Goal: Task Accomplishment & Management: Complete application form

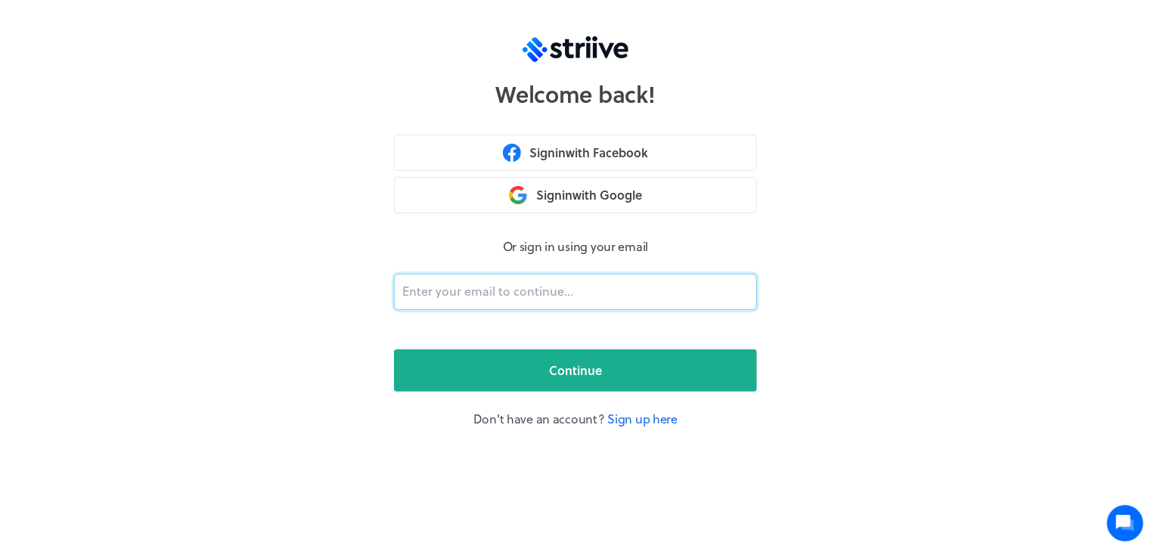
click at [525, 287] on input "email" at bounding box center [575, 292] width 363 height 36
type input "מ"
type input "[EMAIL_ADDRESS][DOMAIN_NAME]"
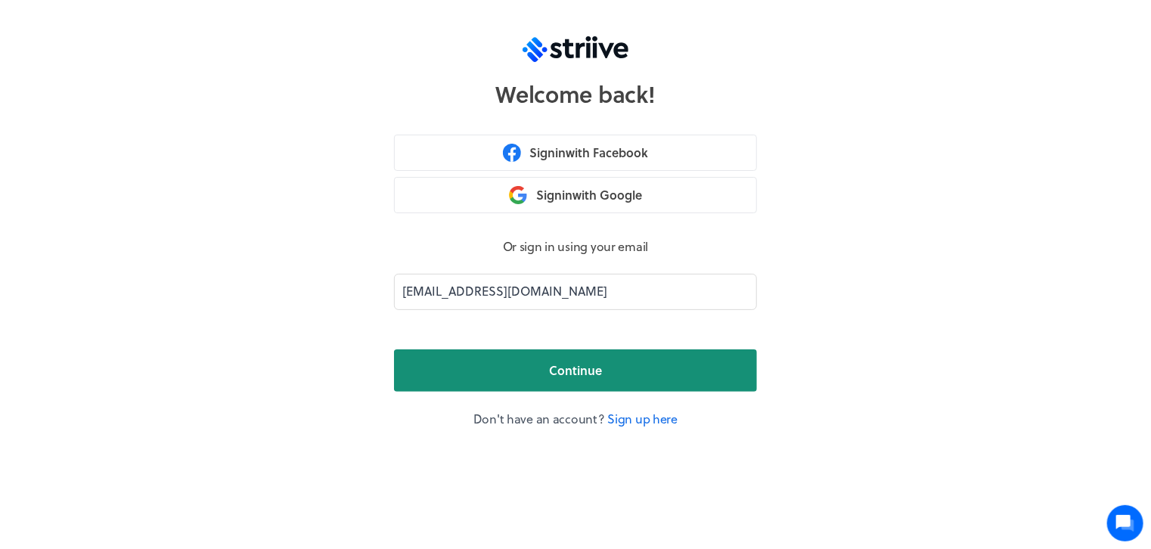
click at [584, 380] on button "Continue" at bounding box center [575, 370] width 363 height 42
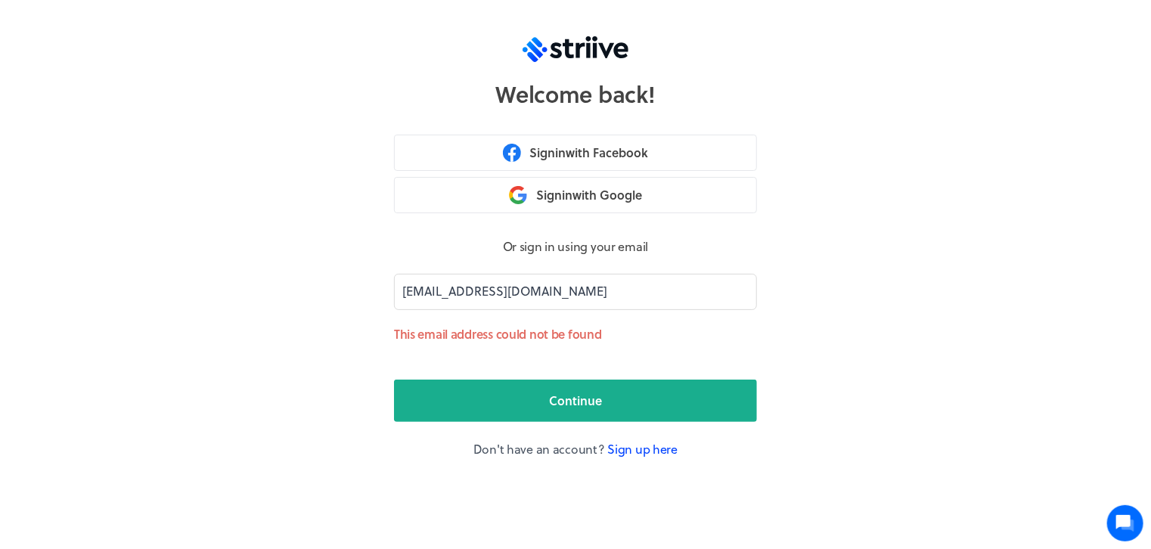
click at [615, 447] on link "Sign up here" at bounding box center [642, 448] width 70 height 17
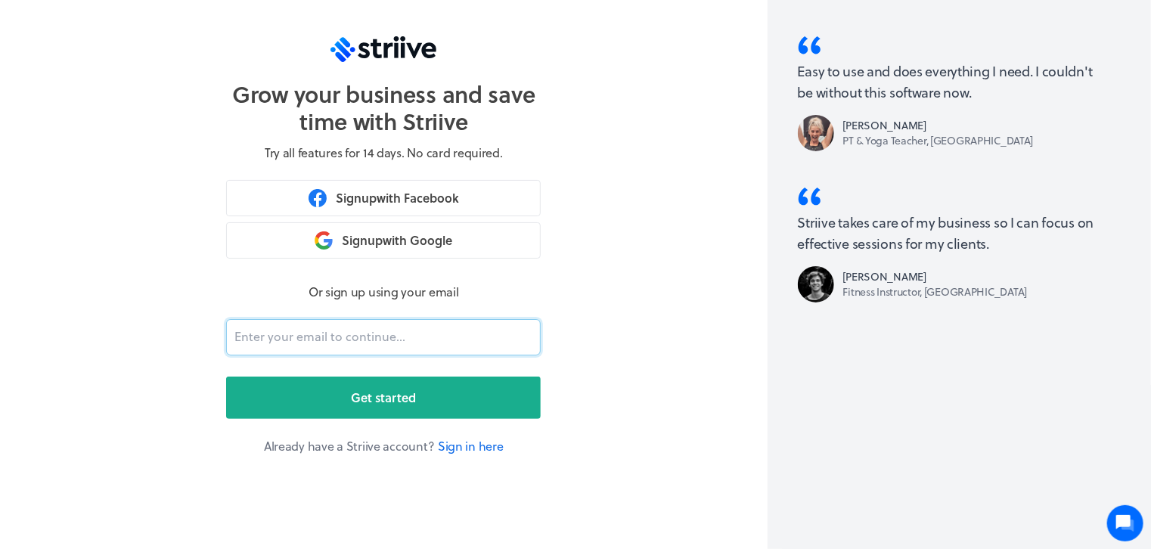
click at [330, 344] on input "email" at bounding box center [383, 337] width 315 height 36
type input "[EMAIL_ADDRESS][DOMAIN_NAME]"
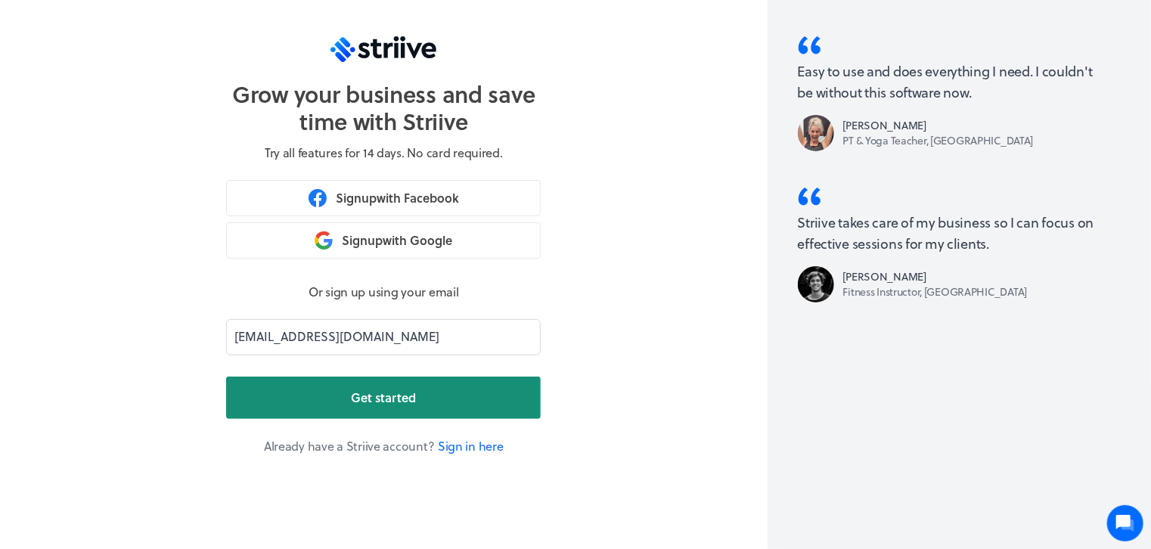
click at [369, 400] on span "Get started" at bounding box center [383, 398] width 65 height 18
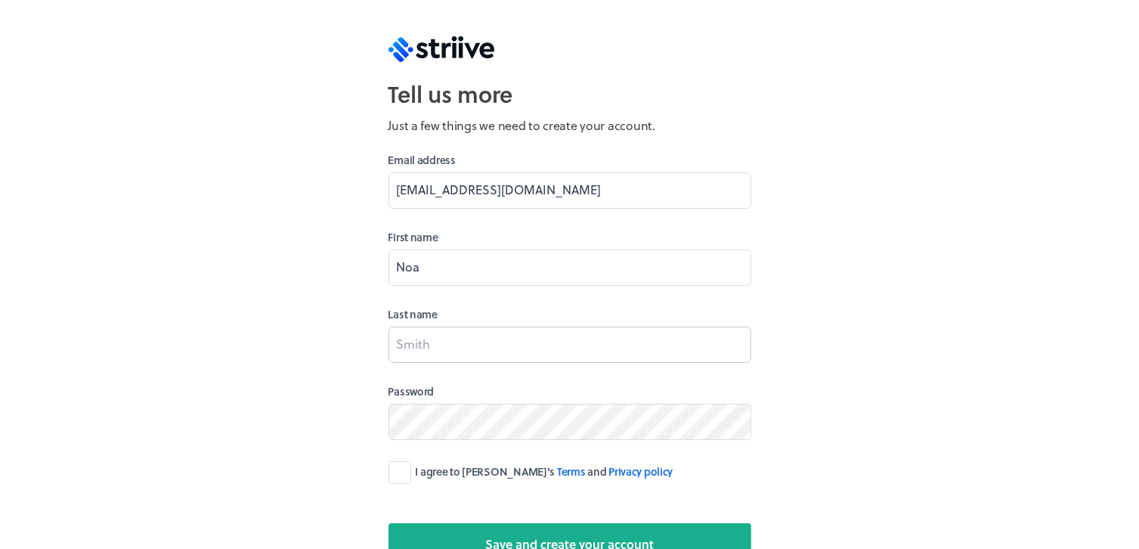
type input "Noa"
click at [414, 336] on input at bounding box center [570, 345] width 363 height 36
type input "Carmi"
drag, startPoint x: 404, startPoint y: 470, endPoint x: 496, endPoint y: 463, distance: 92.5
click at [406, 470] on label "I agree to [PERSON_NAME]'s Terms and Privacy policy" at bounding box center [531, 472] width 285 height 23
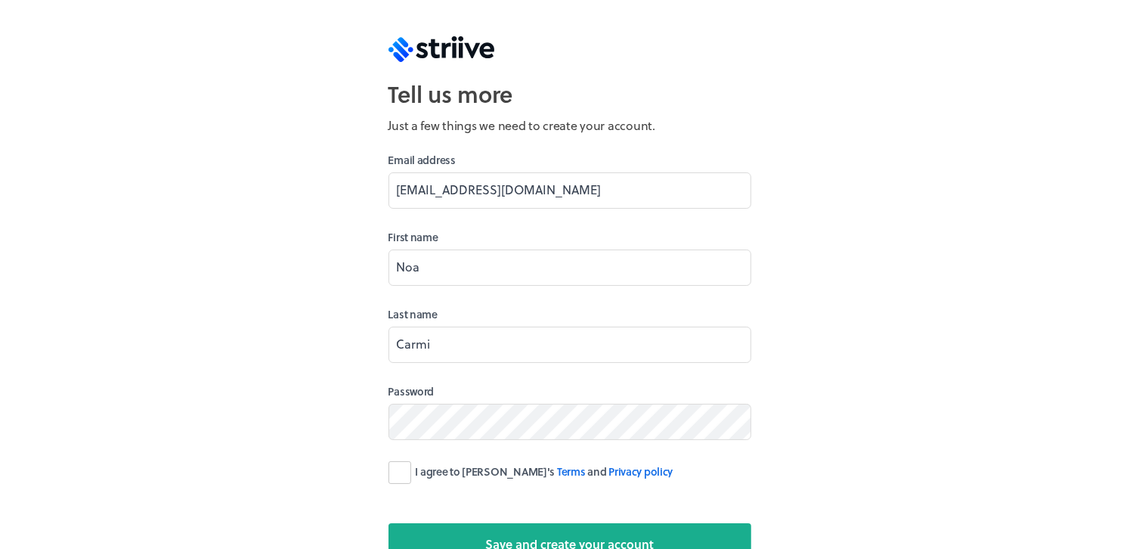
click at [0, 0] on input "I agree to [PERSON_NAME]'s Terms and Privacy policy" at bounding box center [0, 0] width 0 height 0
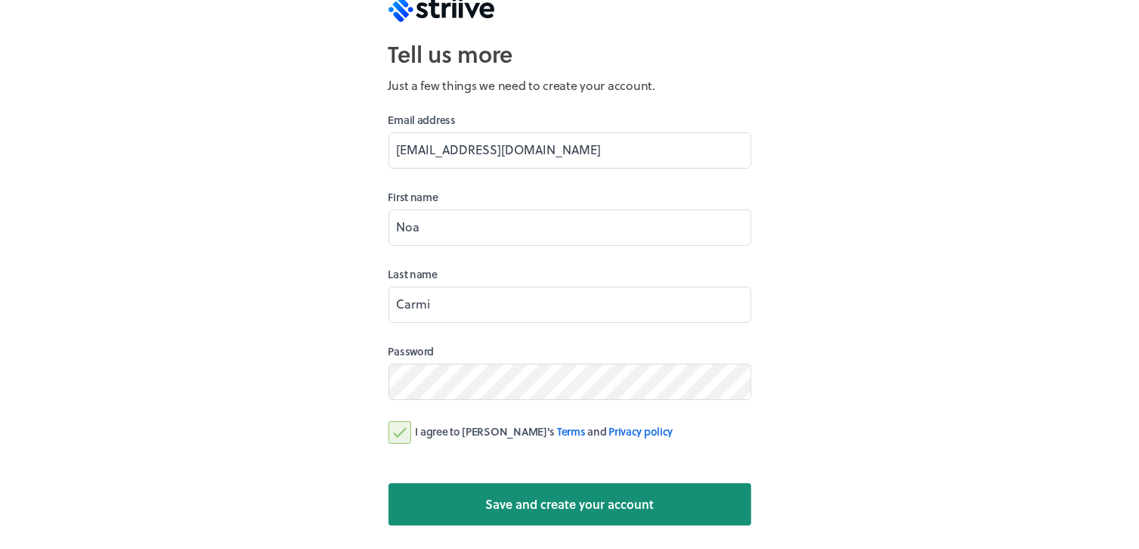
click at [554, 497] on span "Save and create your account" at bounding box center [569, 504] width 169 height 18
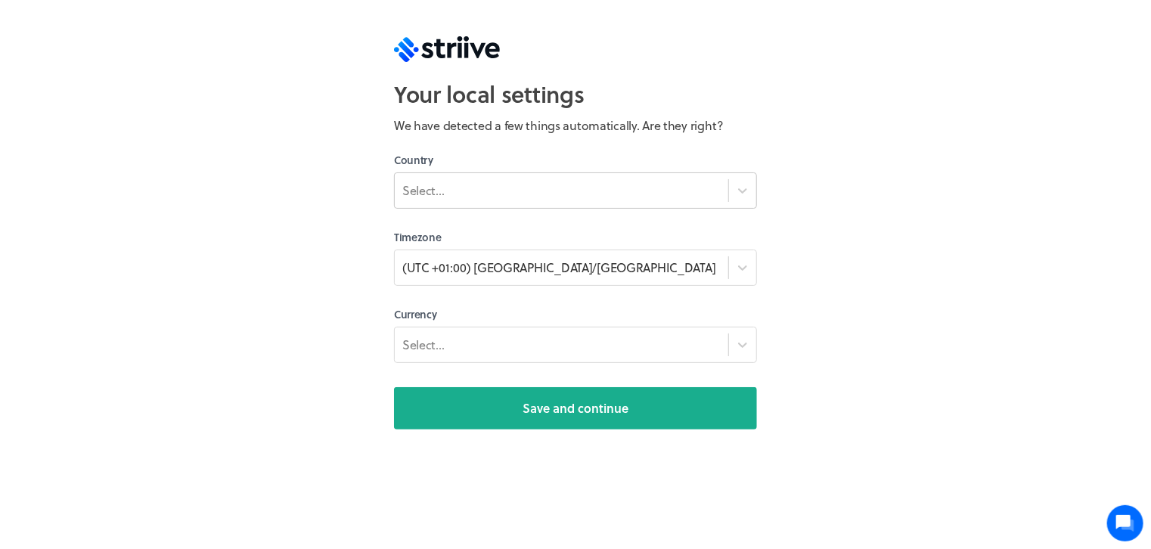
click at [463, 200] on div "Select..." at bounding box center [561, 190] width 333 height 27
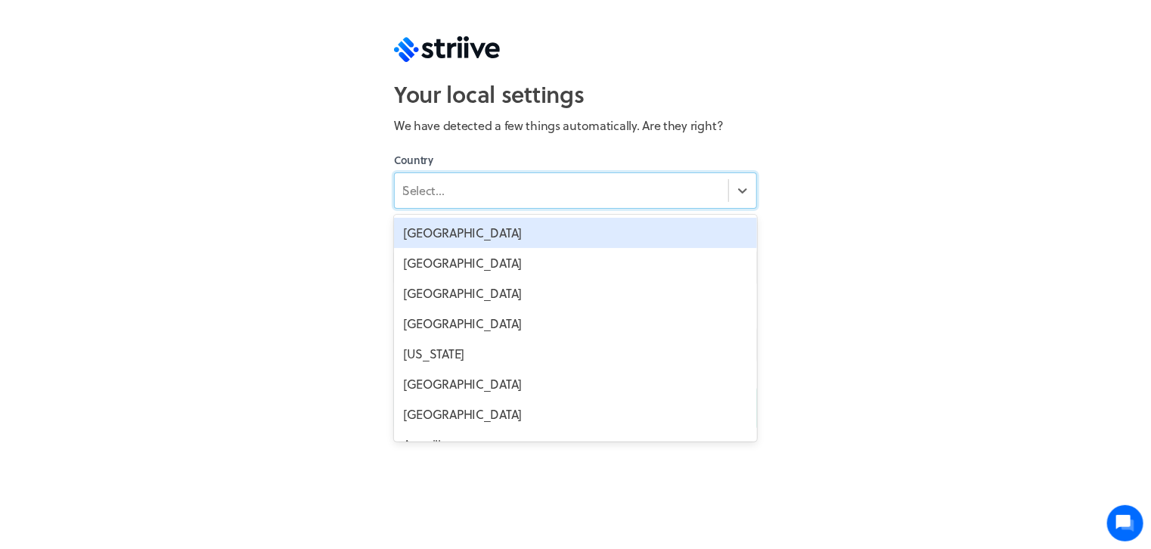
type input "Po"
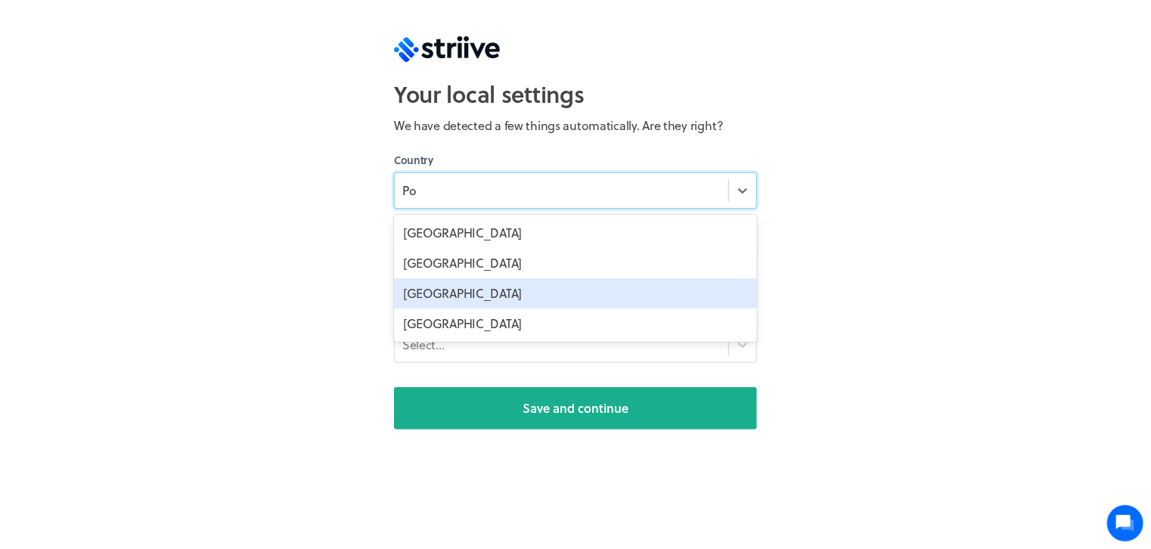
click at [439, 287] on div "[GEOGRAPHIC_DATA]" at bounding box center [575, 293] width 363 height 30
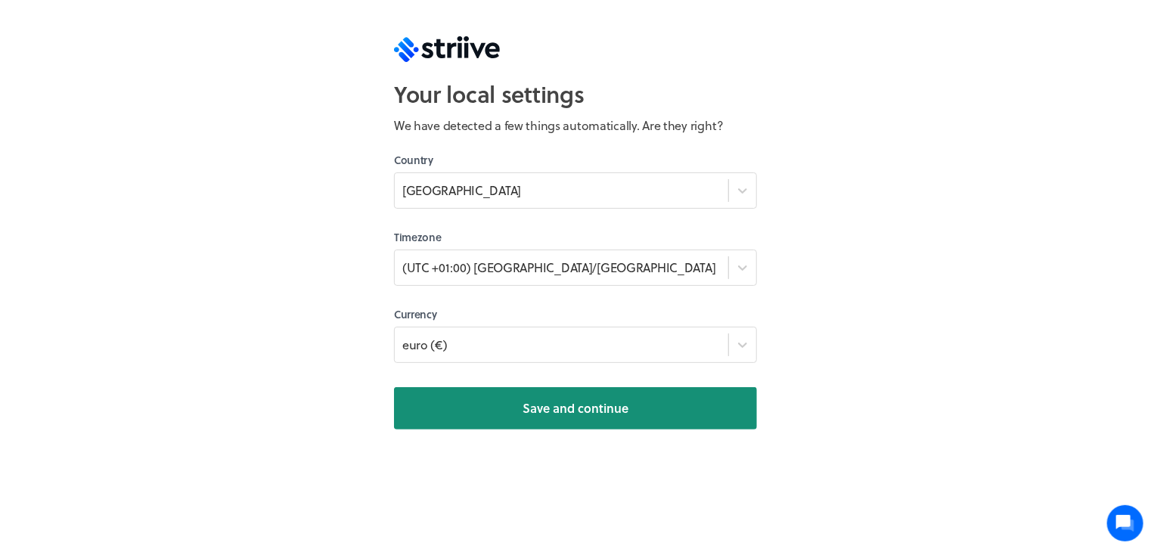
click at [513, 401] on button "Save and continue" at bounding box center [575, 408] width 363 height 42
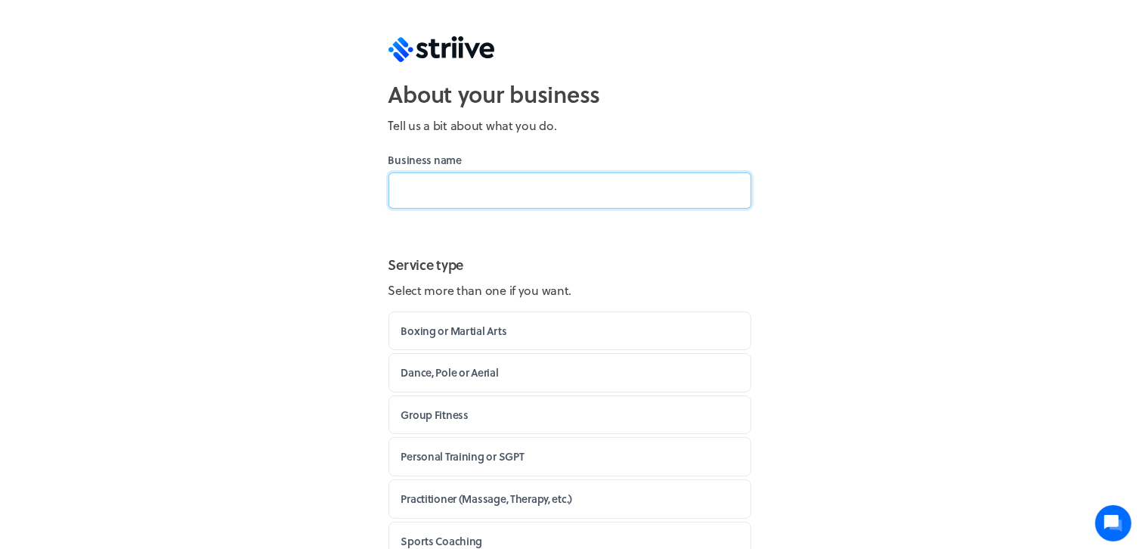
click at [484, 203] on input at bounding box center [570, 190] width 363 height 36
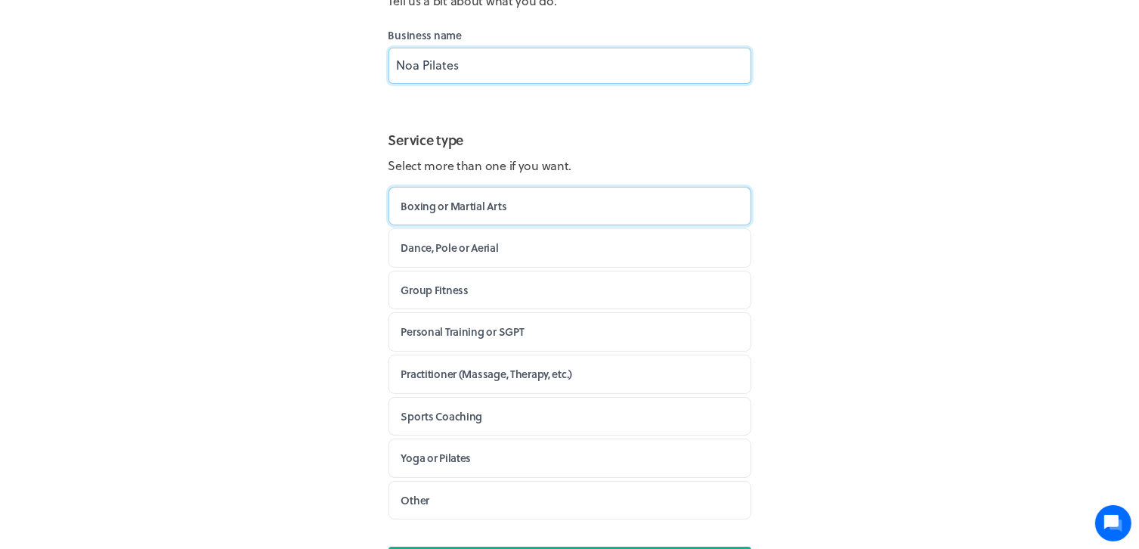
scroll to position [151, 0]
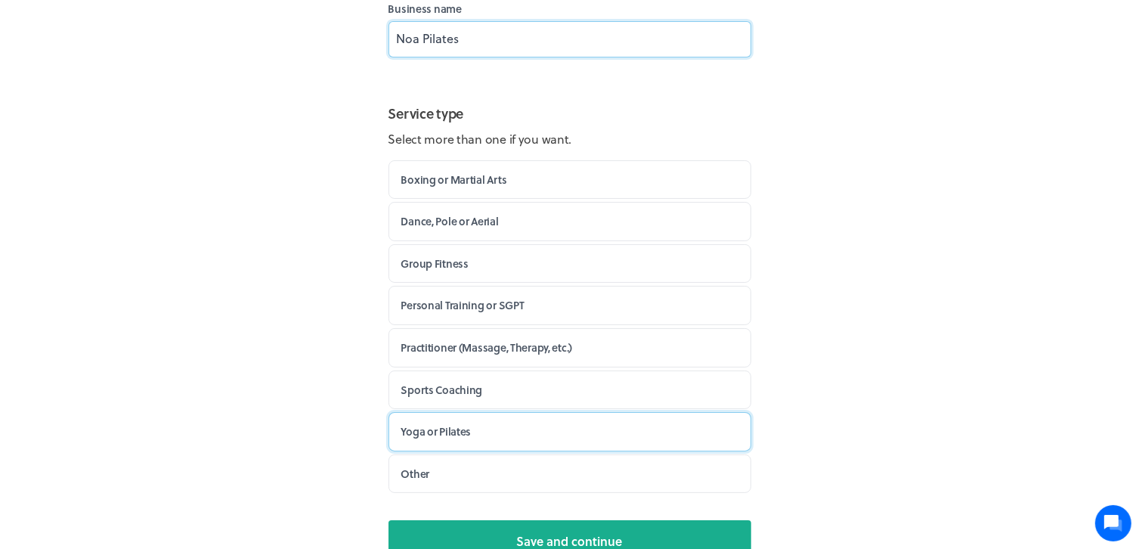
type input "Noa Pilates"
click at [473, 432] on label "Yoga or Pilates" at bounding box center [570, 431] width 363 height 39
click at [0, 0] on input "Yoga or Pilates" at bounding box center [0, 0] width 0 height 0
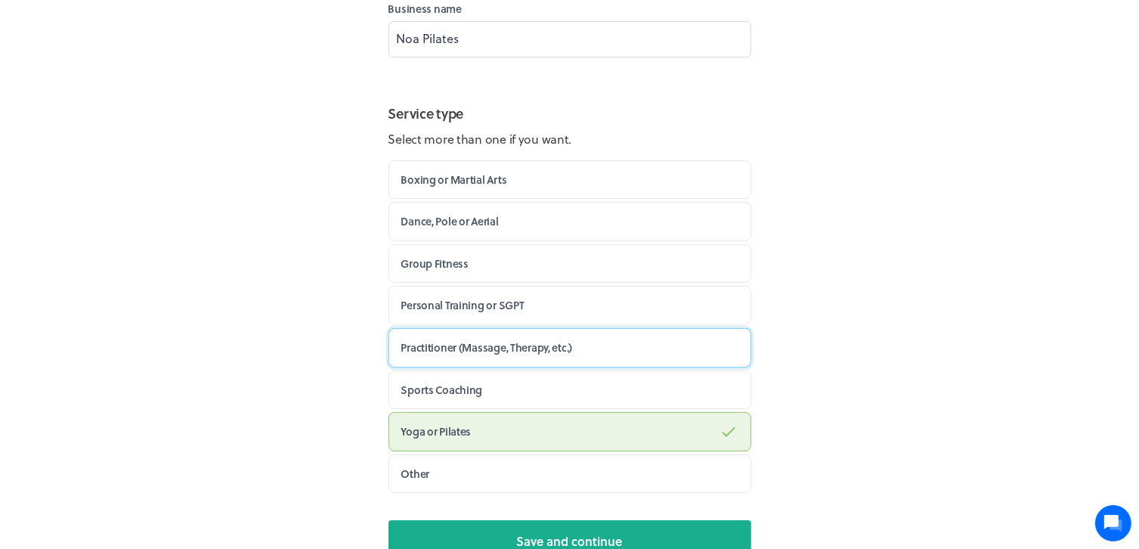
scroll to position [187, 0]
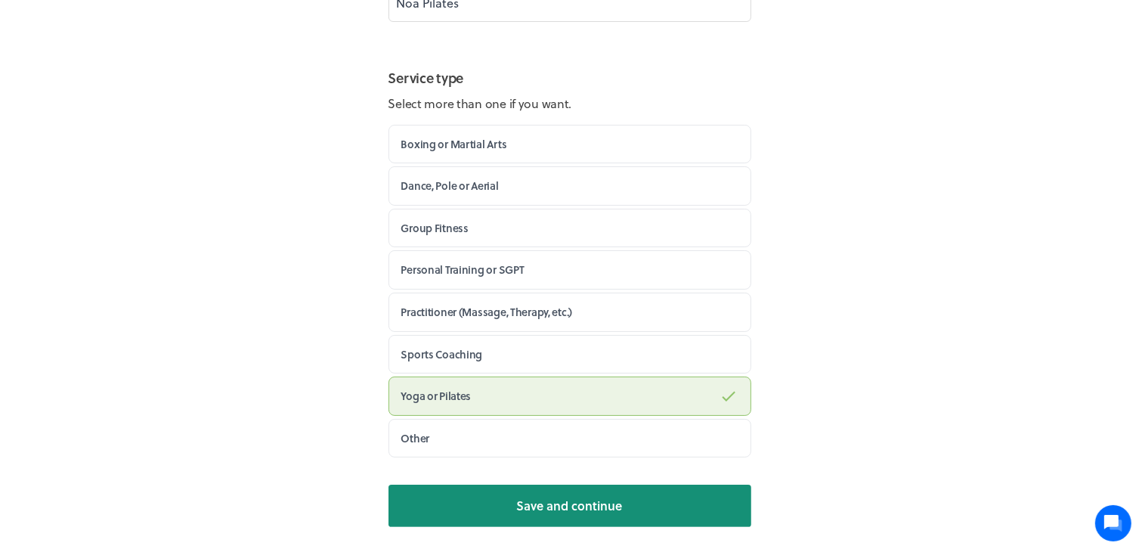
click at [549, 497] on span "Save and continue" at bounding box center [570, 506] width 106 height 18
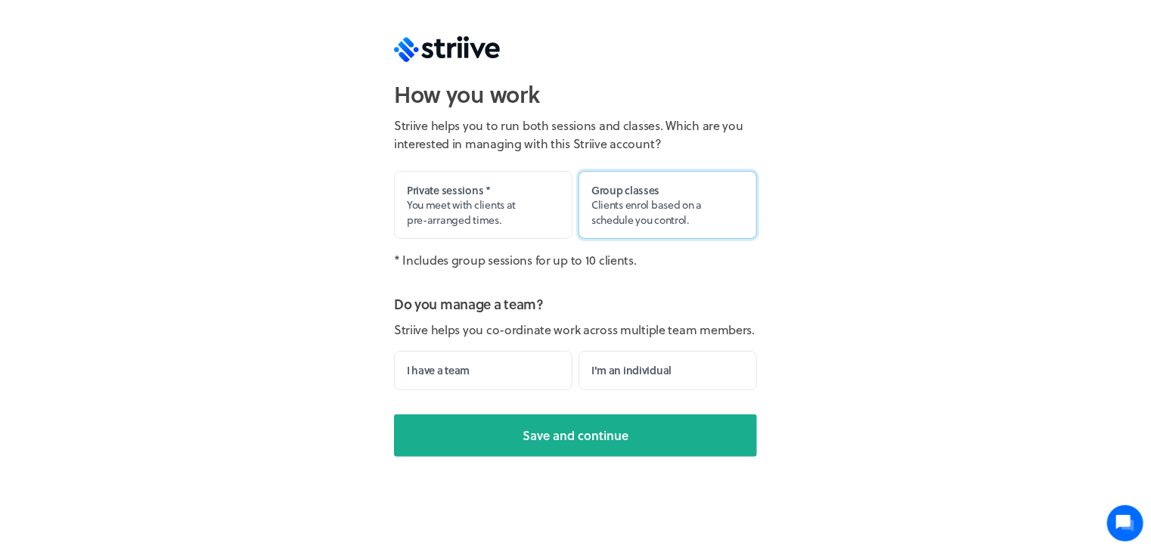
click at [696, 216] on label "Group classes Clients enrol based on a schedule you control." at bounding box center [667, 205] width 178 height 69
click at [0, 0] on input "Group classes Clients enrol based on a schedule you control." at bounding box center [0, 0] width 0 height 0
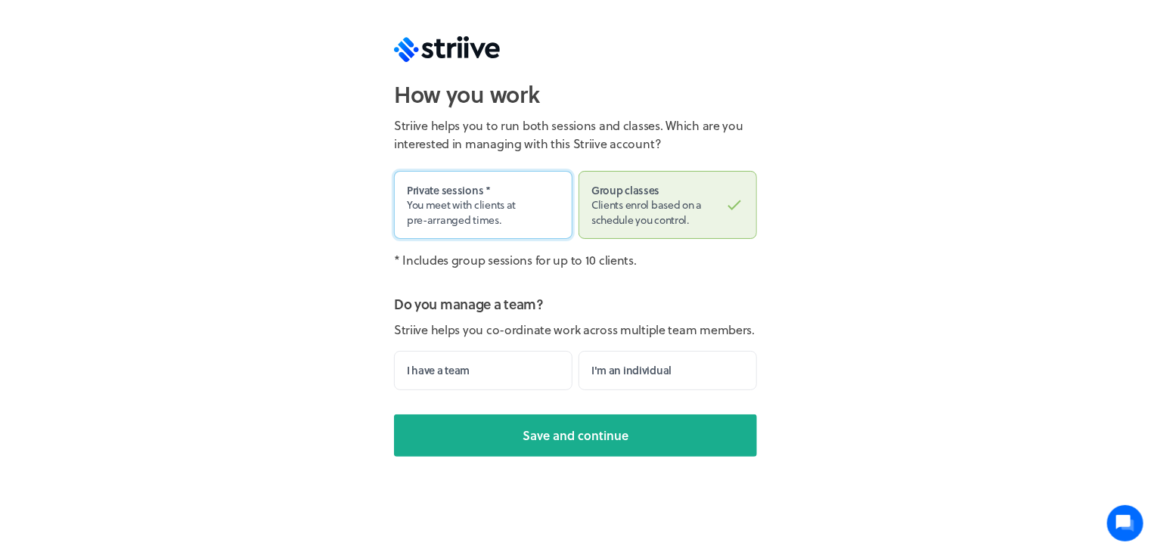
click at [494, 215] on span "You meet with clients at pre-arranged times." at bounding box center [461, 212] width 109 height 31
click at [0, 0] on input "Private sessions * You meet with clients at pre-arranged times." at bounding box center [0, 0] width 0 height 0
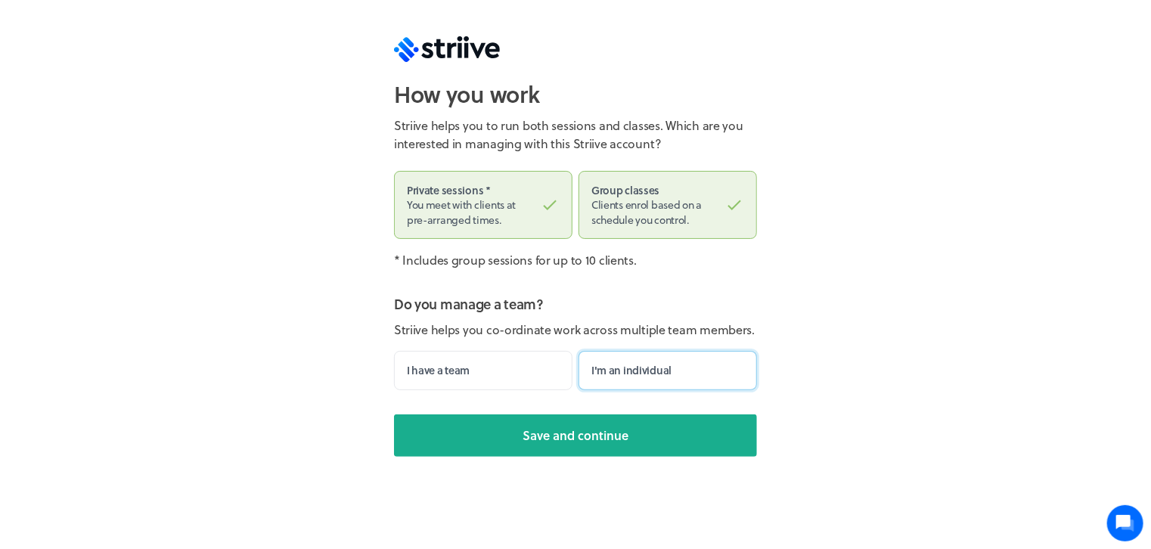
click at [657, 373] on label "I'm an individual" at bounding box center [667, 370] width 178 height 39
click at [0, 0] on input "I'm an individual" at bounding box center [0, 0] width 0 height 0
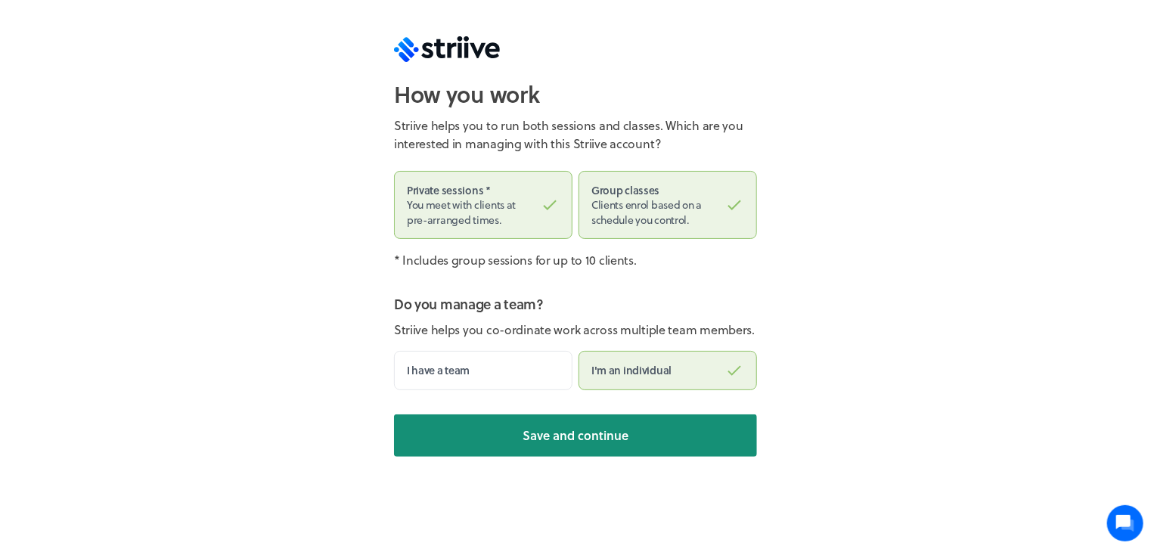
click at [533, 434] on span "Save and continue" at bounding box center [575, 435] width 106 height 18
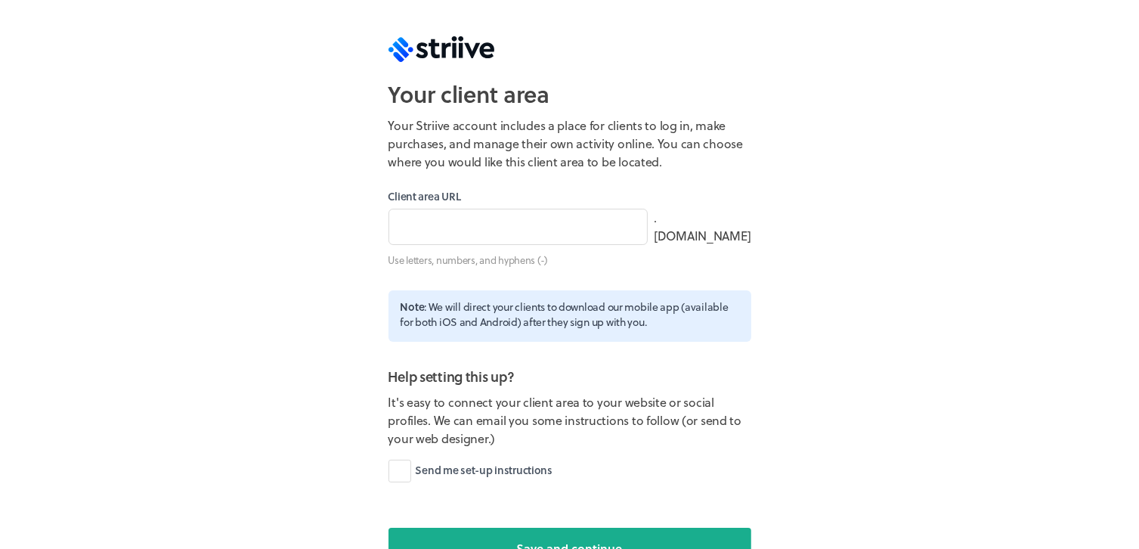
type input "noapilates"
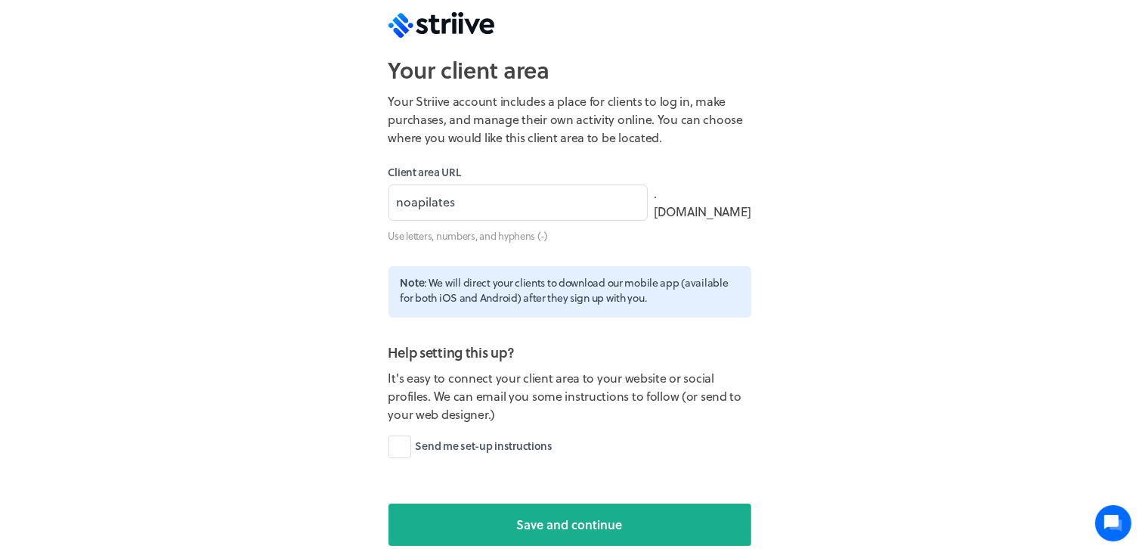
scroll to position [45, 0]
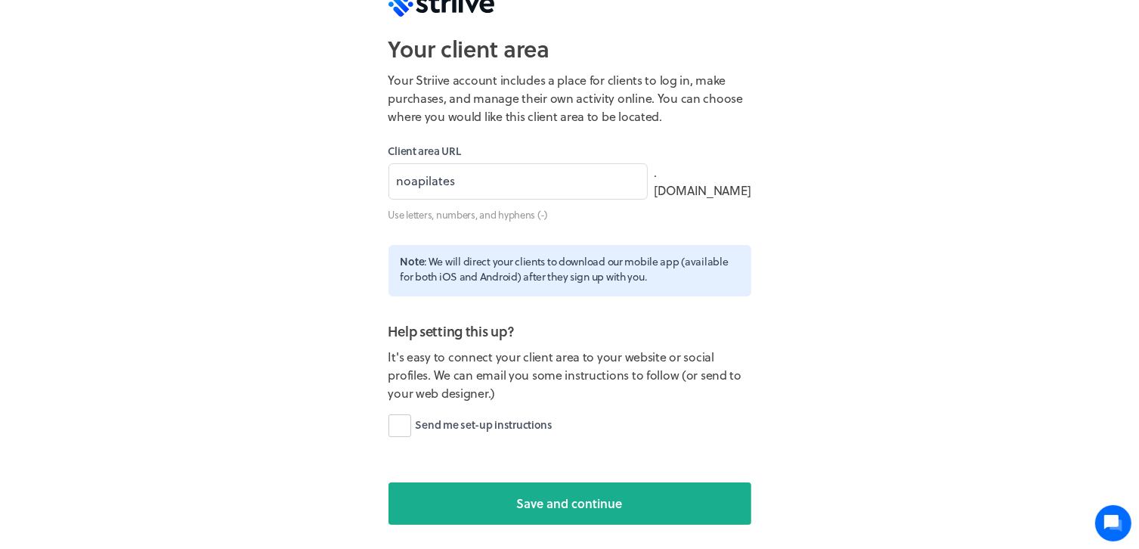
click at [395, 426] on label "Send me set-up instructions" at bounding box center [471, 425] width 164 height 23
click at [0, 0] on input "Send me set-up instructions" at bounding box center [0, 0] width 0 height 0
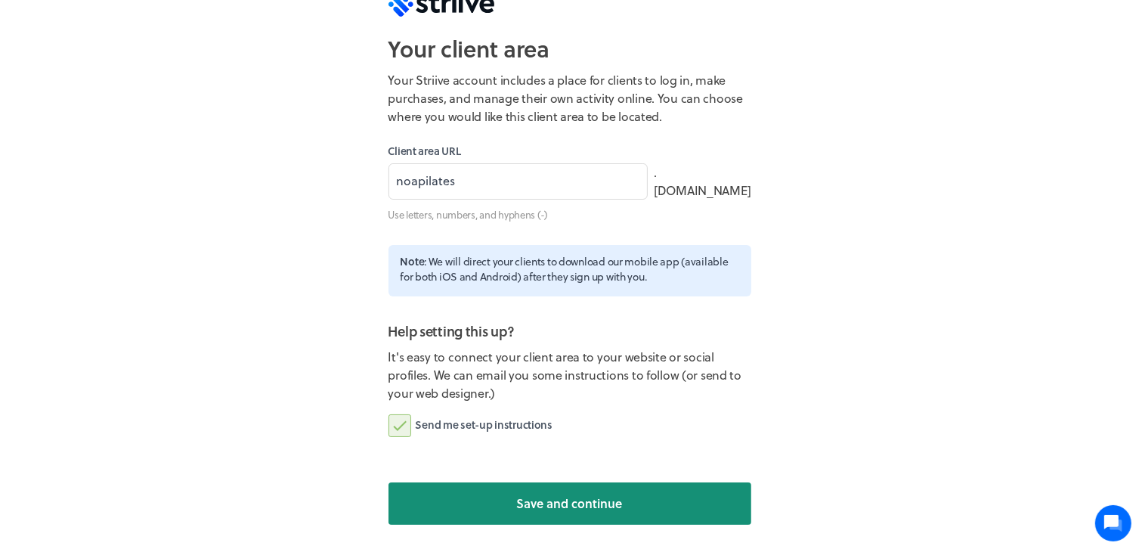
click at [439, 502] on button "Save and continue" at bounding box center [570, 503] width 363 height 42
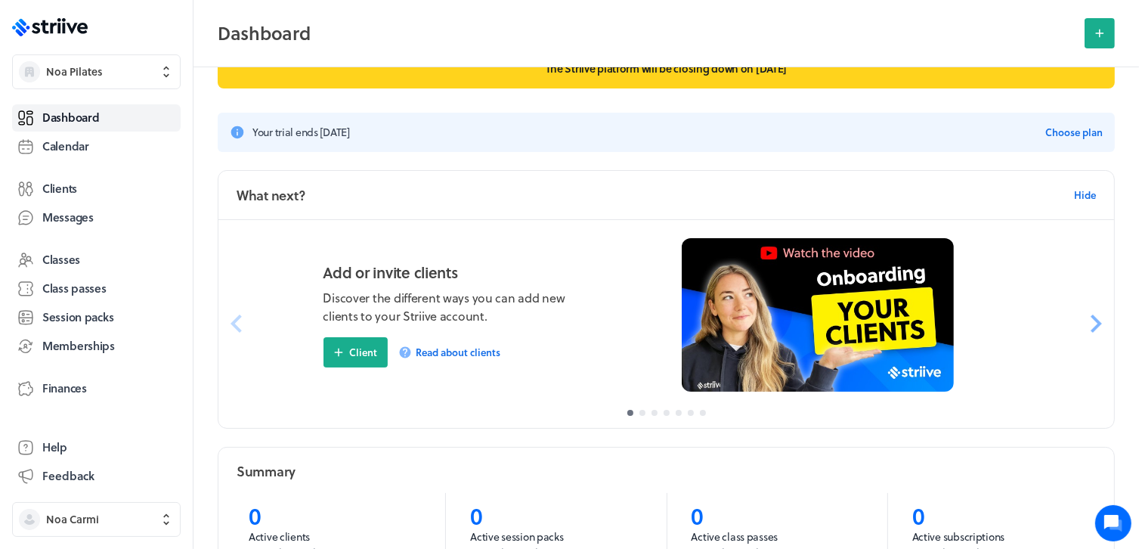
scroll to position [76, 0]
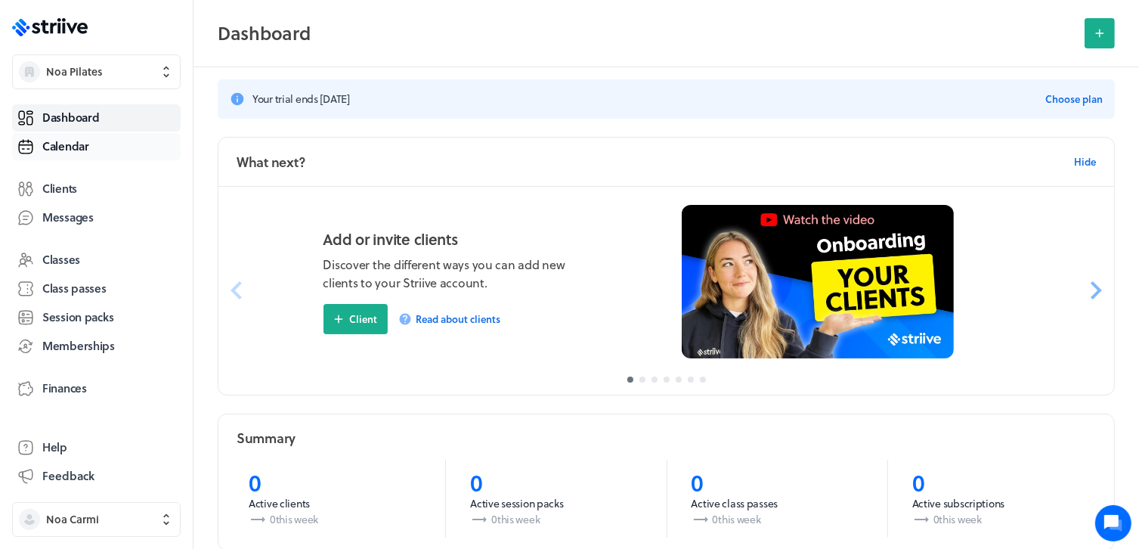
click at [79, 146] on span "Calendar" at bounding box center [65, 146] width 47 height 16
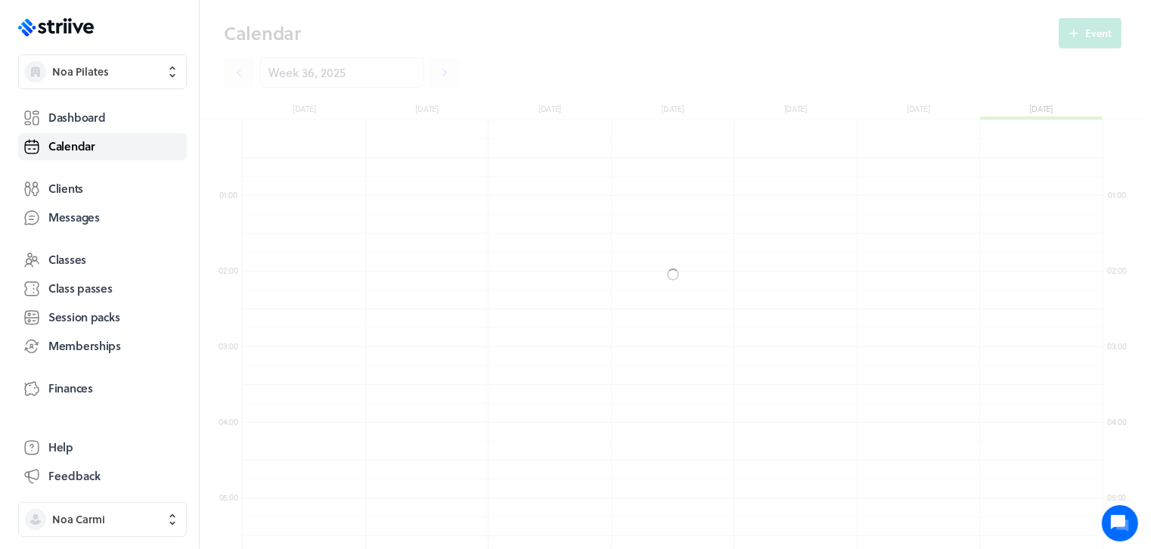
scroll to position [1815, 860]
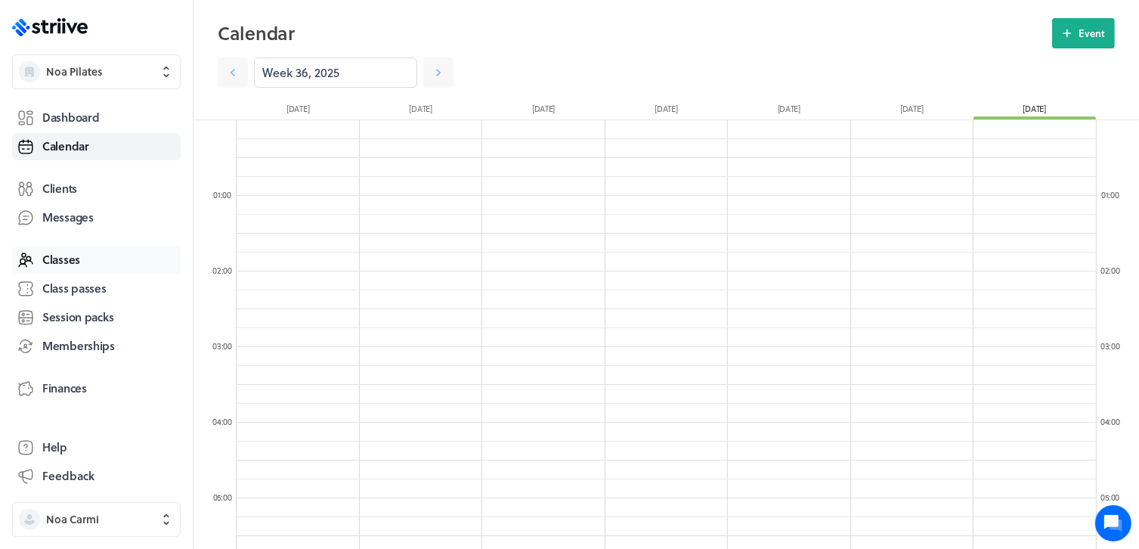
click at [79, 260] on span "Classes" at bounding box center [61, 260] width 38 height 16
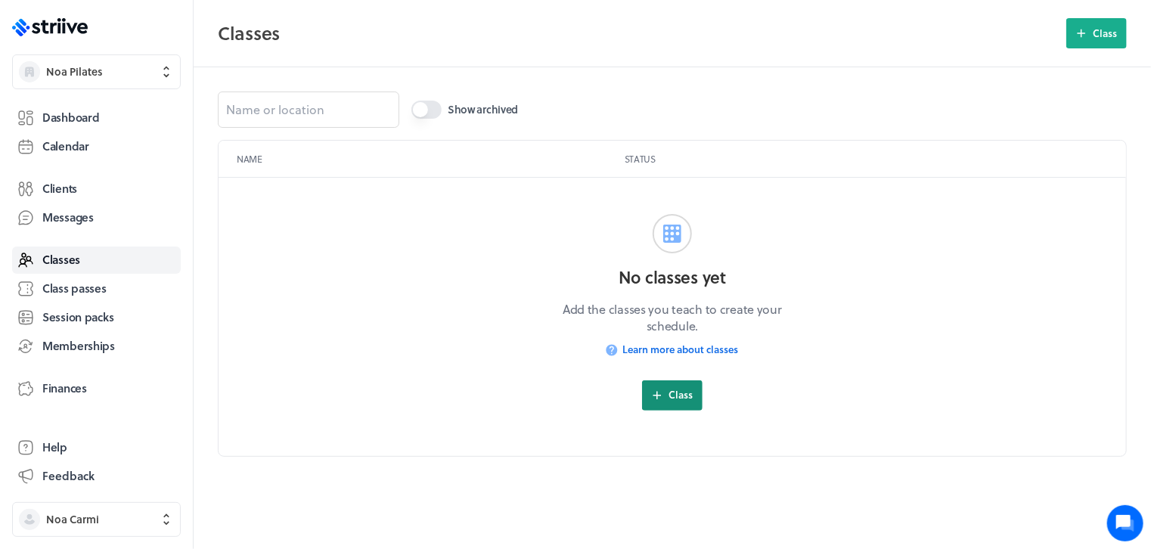
click at [676, 397] on span "Class" at bounding box center [680, 395] width 24 height 14
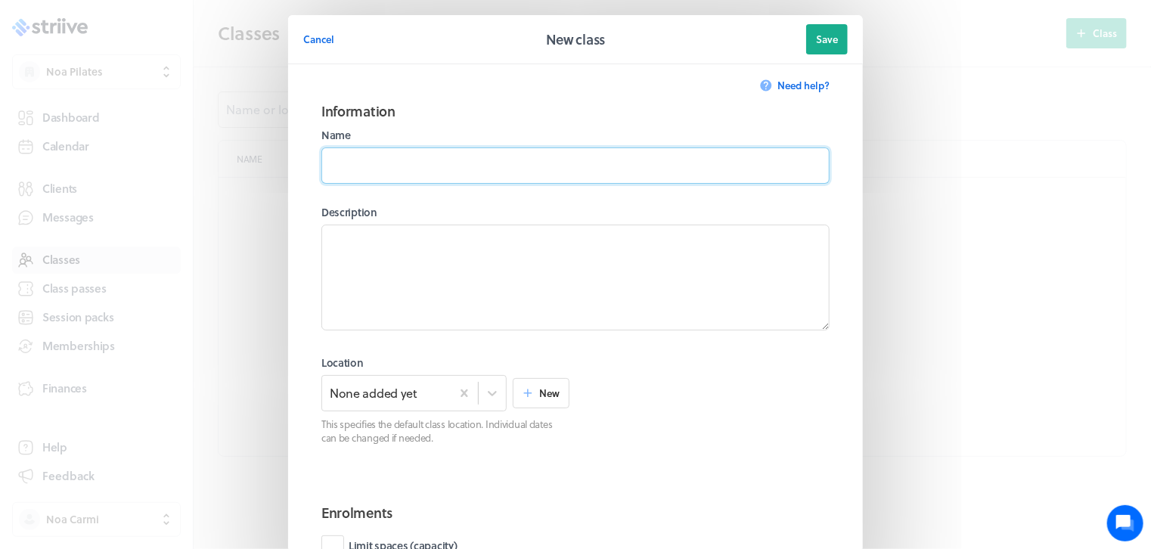
click at [373, 162] on input at bounding box center [575, 165] width 508 height 36
type input "Reformer Class"
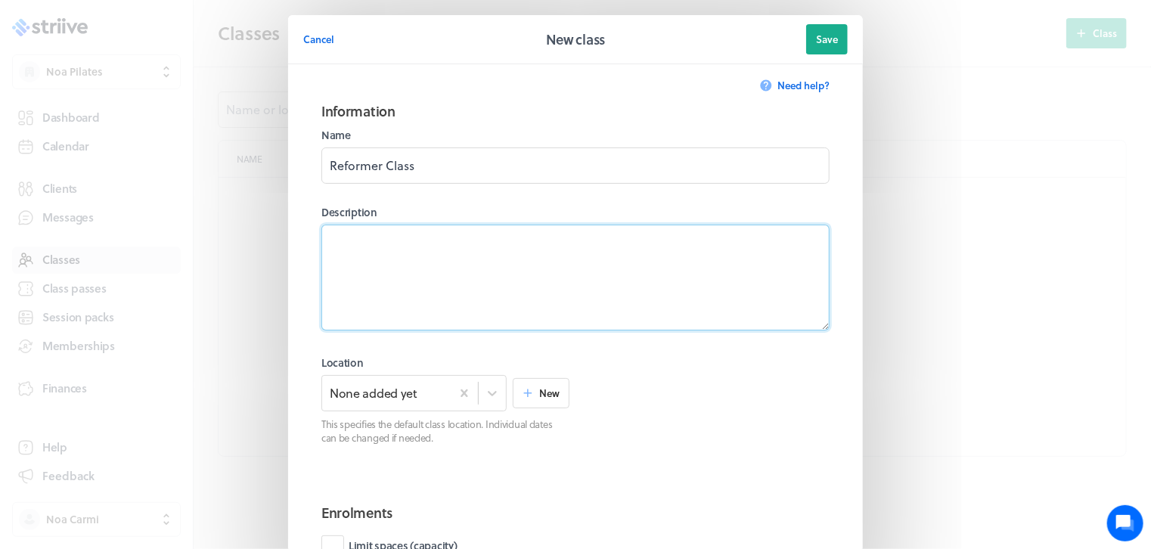
click at [399, 231] on textarea at bounding box center [575, 278] width 508 height 106
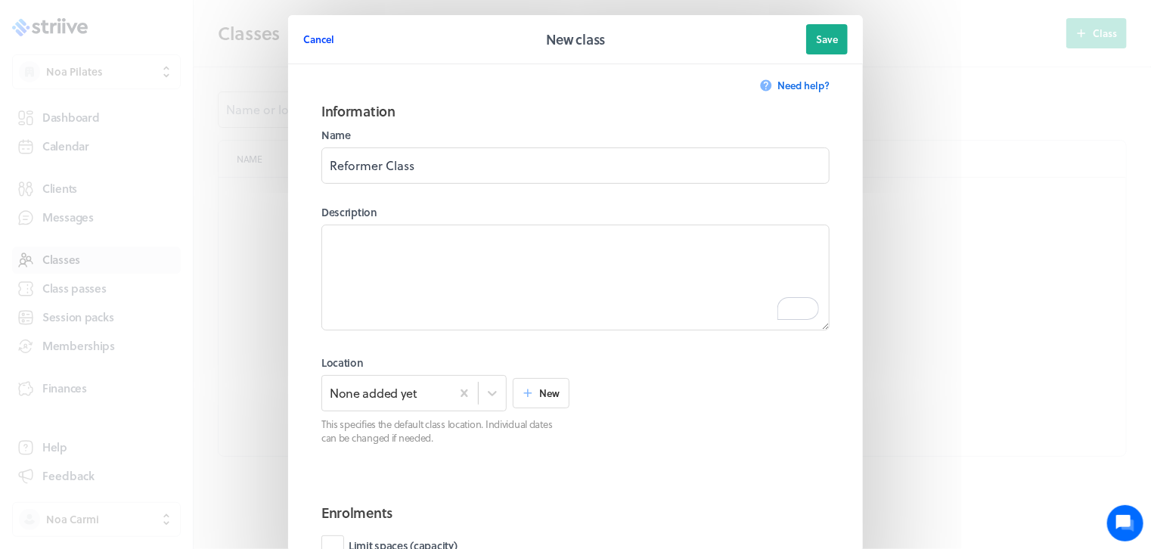
click at [326, 40] on span "Cancel" at bounding box center [318, 40] width 31 height 14
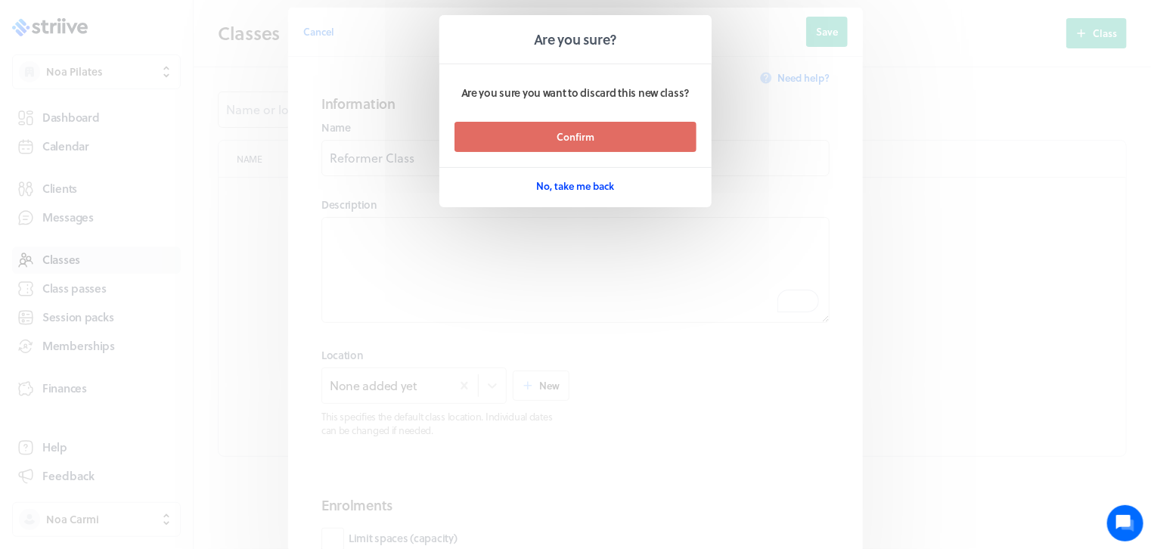
click at [598, 181] on span "No, take me back" at bounding box center [576, 186] width 78 height 14
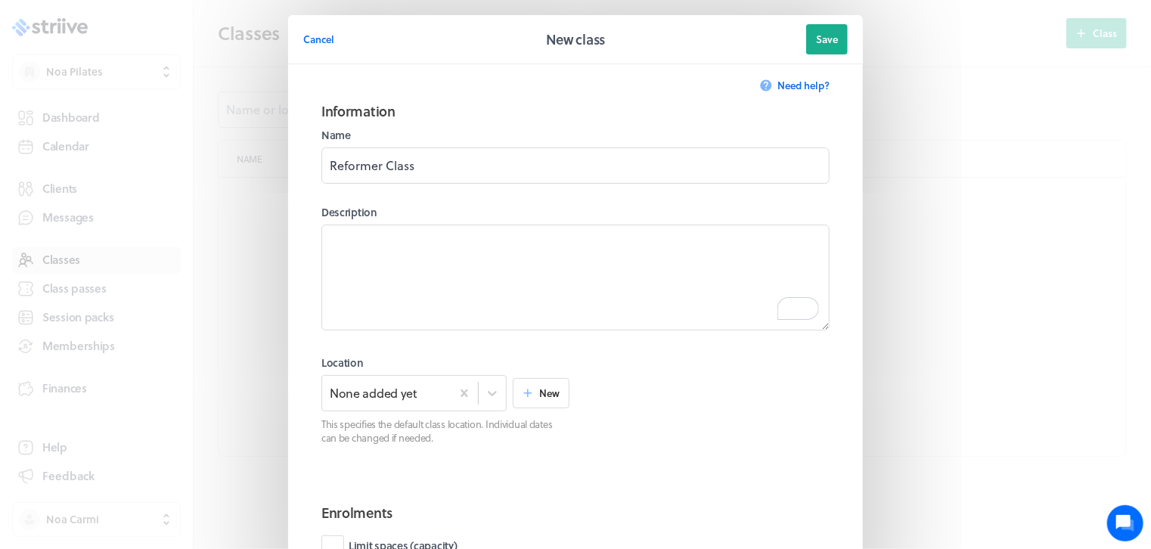
click at [532, 221] on div "Description" at bounding box center [575, 269] width 508 height 129
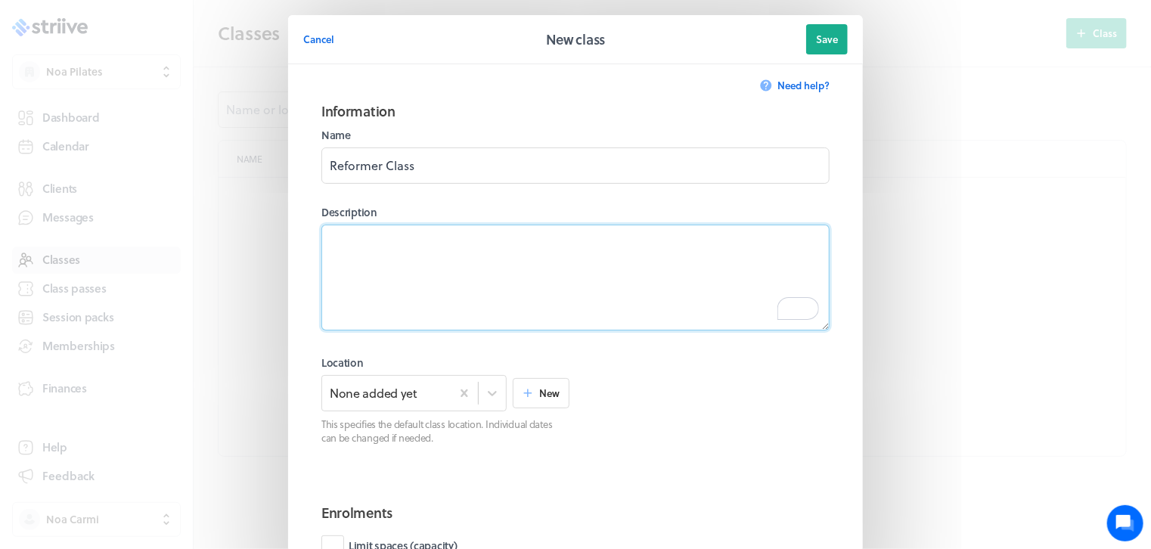
click at [524, 248] on textarea "To enrich screen reader interactions, please activate Accessibility in Grammarl…" at bounding box center [575, 278] width 508 height 106
paste textarea "A reformer Pilates class suitable for all levels, using the reformer machines t…"
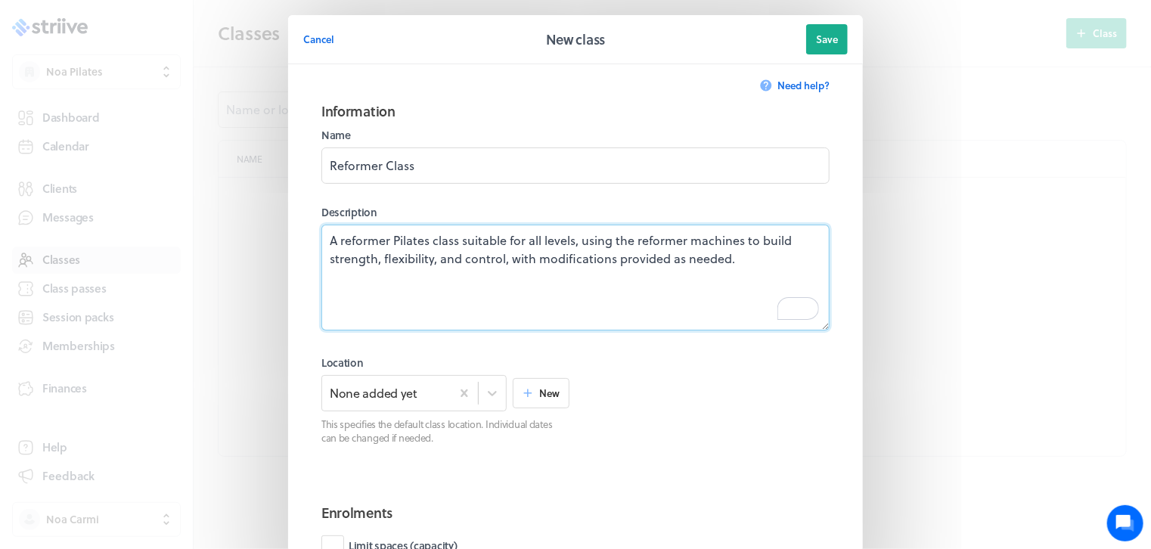
scroll to position [76, 0]
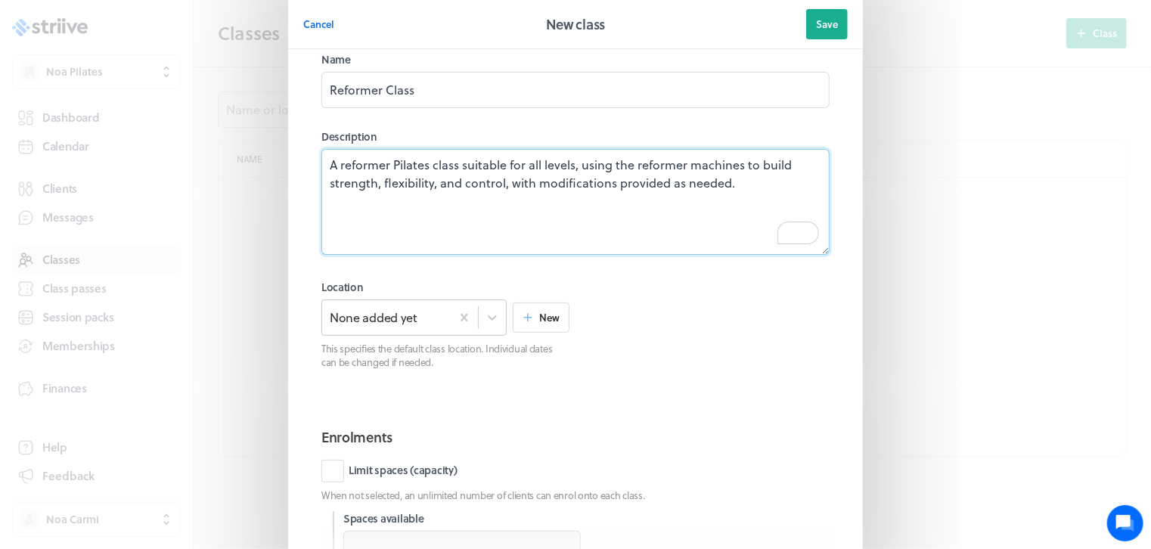
type textarea "A reformer Pilates class suitable for all levels, using the reformer machines t…"
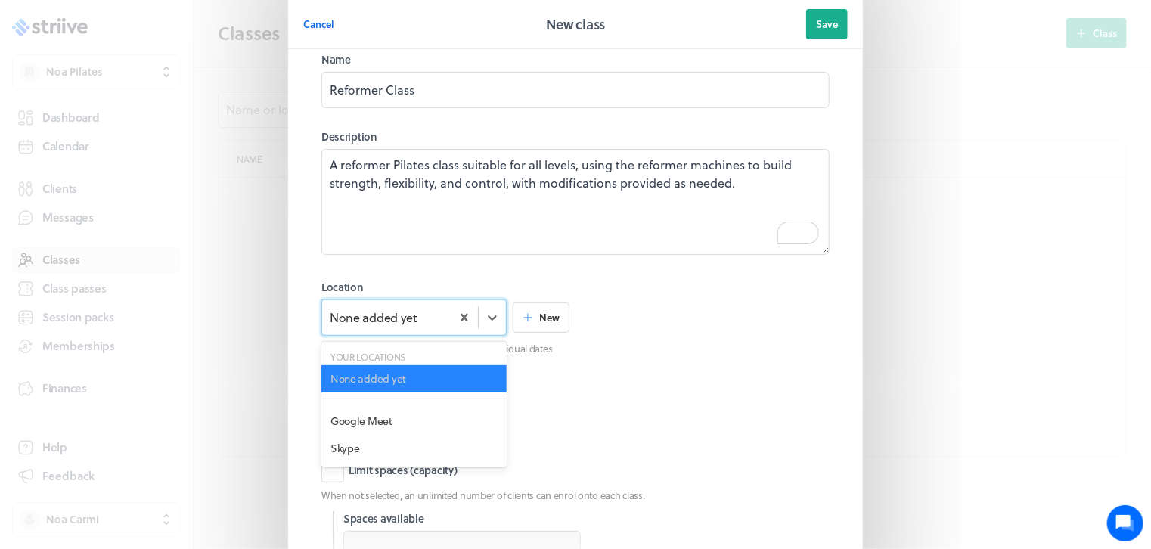
click at [378, 316] on div "Location option None added yet selected disabled, 0 of 3. 6 results available. …" at bounding box center [445, 324] width 248 height 89
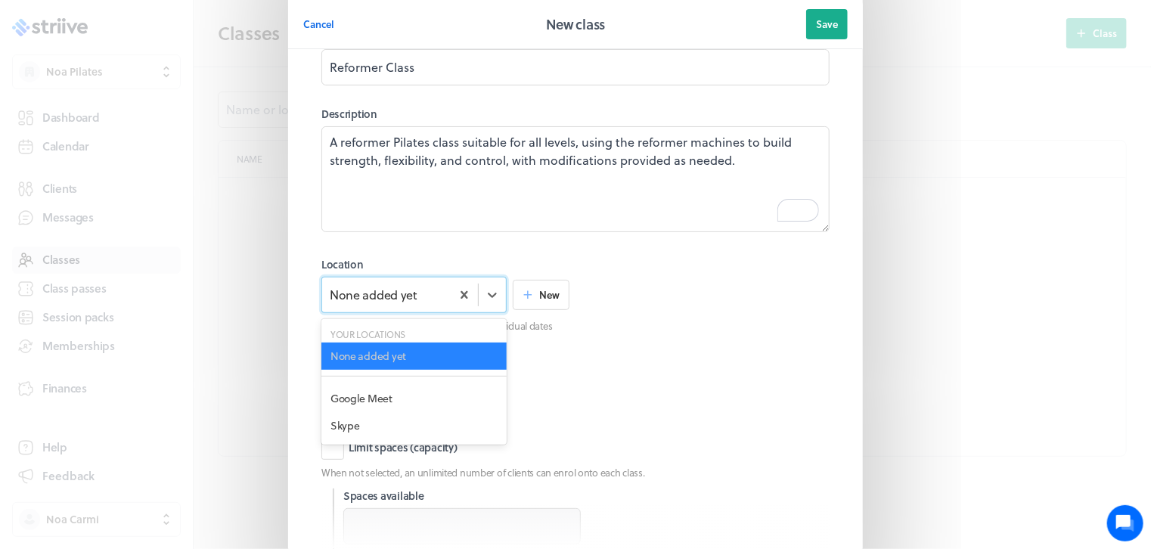
click at [379, 328] on div "Your locations" at bounding box center [413, 334] width 185 height 13
click at [652, 338] on div at bounding box center [705, 301] width 248 height 89
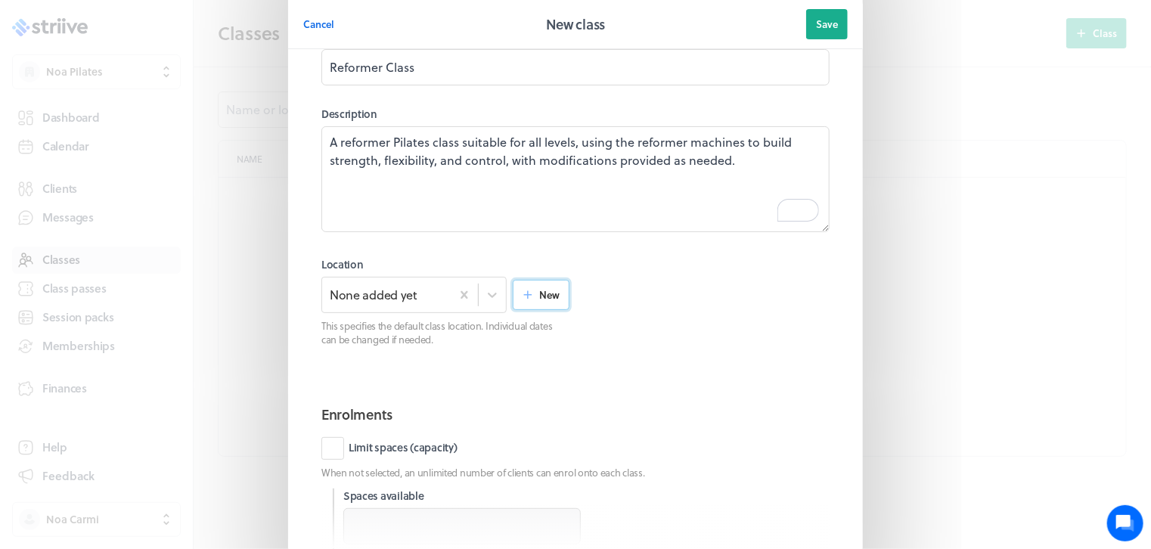
click at [521, 294] on icon "button" at bounding box center [528, 295] width 14 height 14
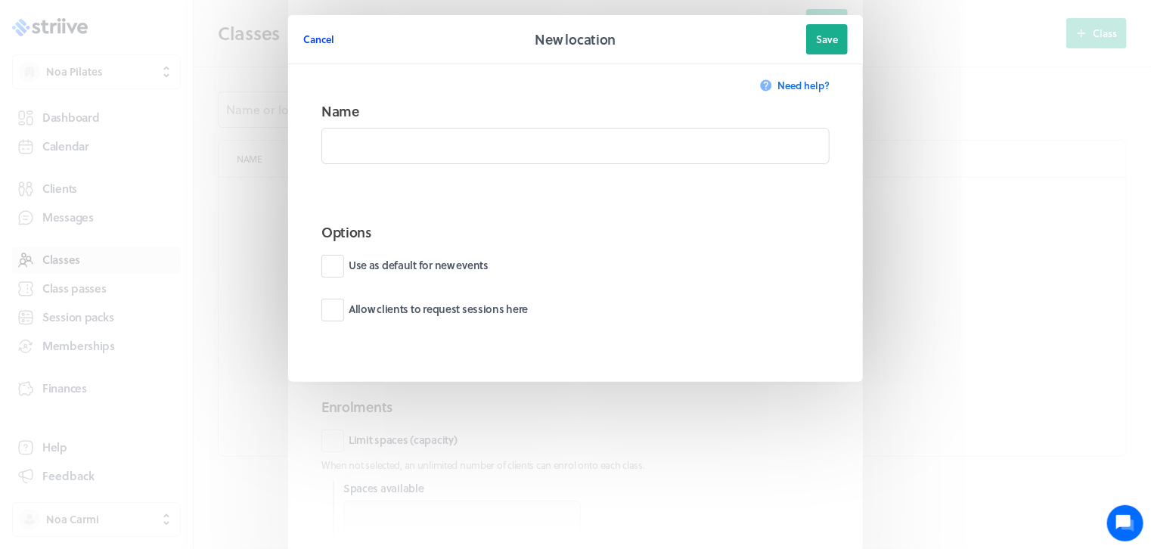
click at [318, 36] on span "Cancel" at bounding box center [318, 40] width 31 height 14
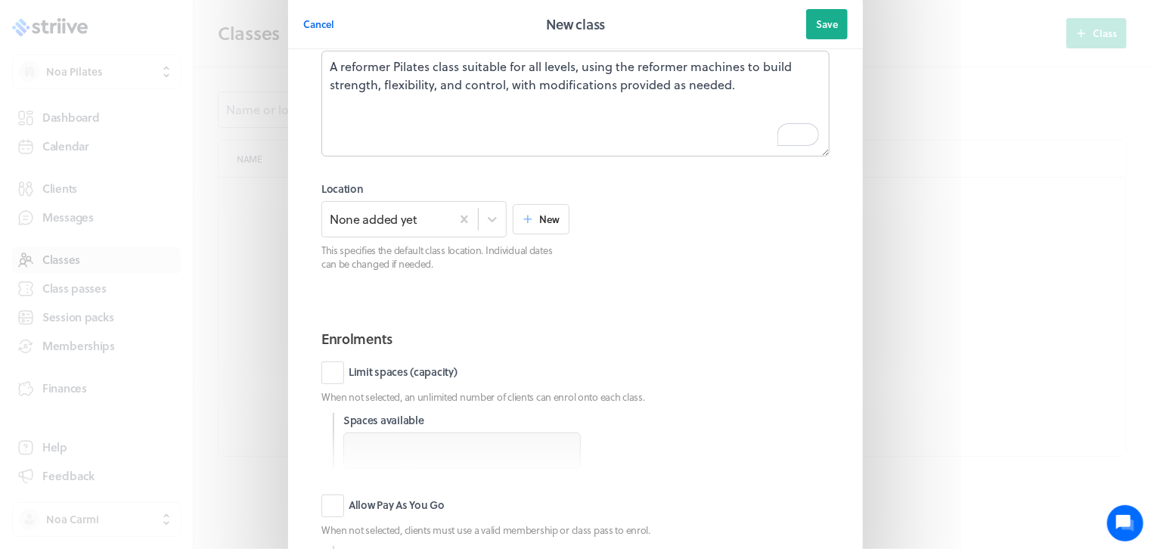
scroll to position [249, 0]
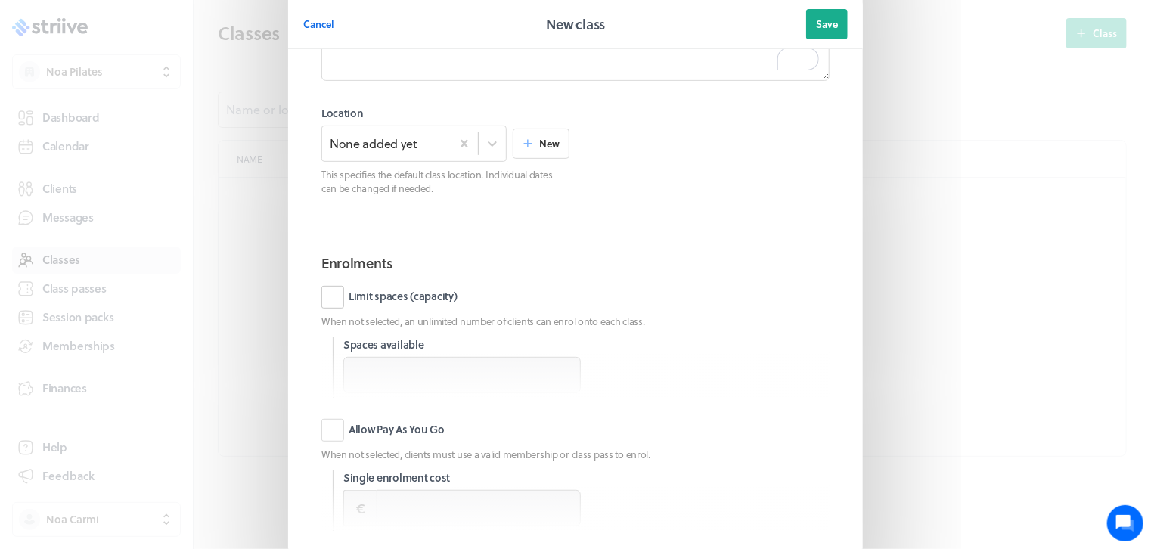
click at [333, 300] on label "Limit spaces (capacity)" at bounding box center [389, 297] width 136 height 23
click at [0, 0] on input "Limit spaces (capacity)" at bounding box center [0, 0] width 0 height 0
click at [386, 370] on input "number" at bounding box center [461, 375] width 237 height 36
click at [563, 368] on input "1" at bounding box center [461, 375] width 237 height 36
click at [563, 368] on input "2" at bounding box center [461, 375] width 237 height 36
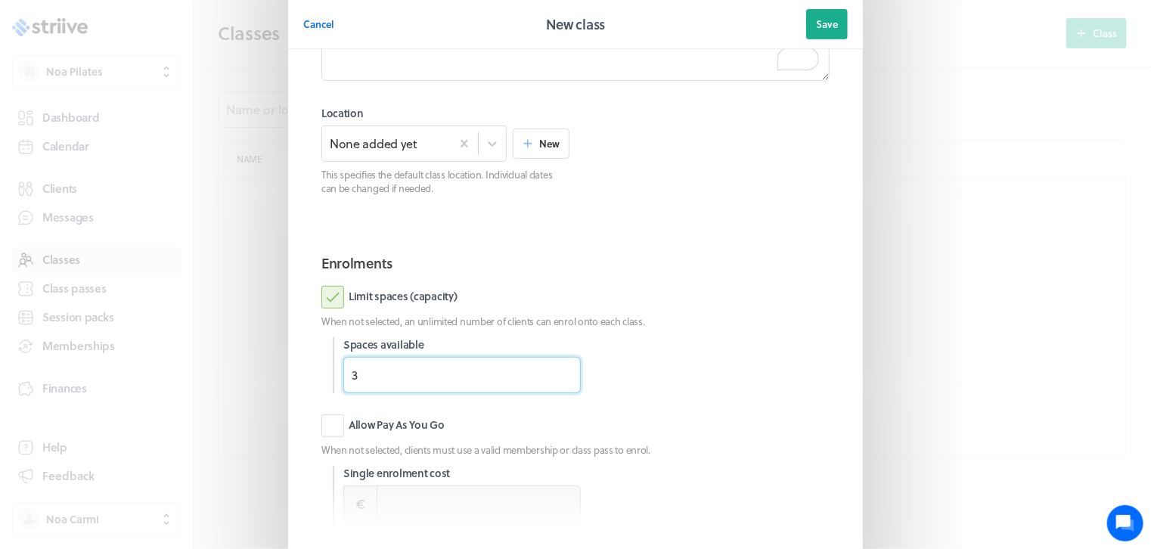
click at [563, 368] on input "3" at bounding box center [461, 375] width 237 height 36
type input "4"
click at [563, 368] on input "4" at bounding box center [461, 375] width 237 height 36
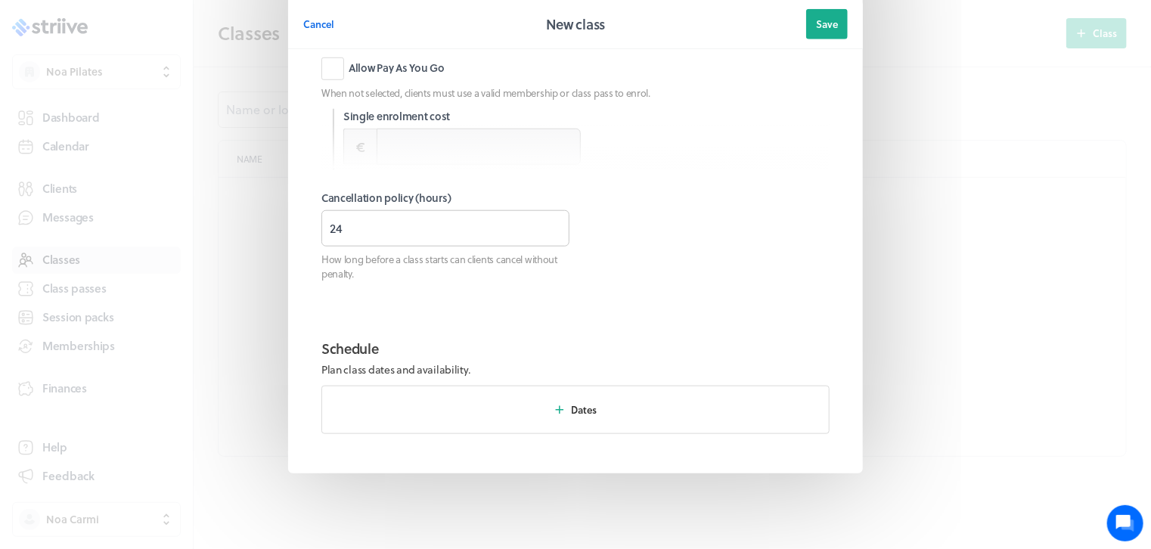
scroll to position [455, 0]
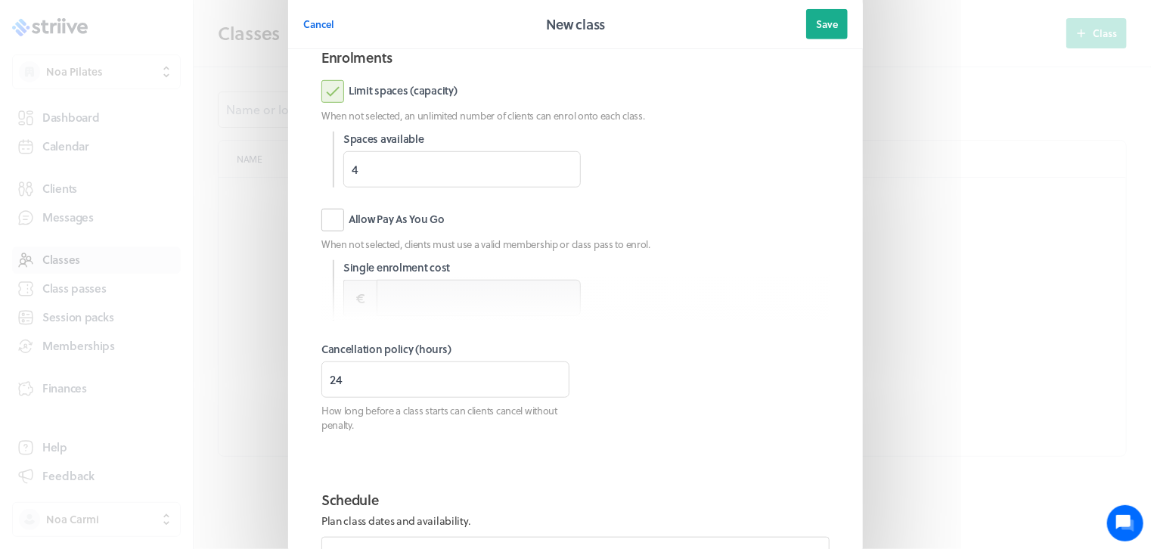
click at [335, 211] on label "Allow Pay As You Go" at bounding box center [382, 220] width 123 height 23
click at [0, 0] on input "Allow Pay As You Go" at bounding box center [0, 0] width 0 height 0
click at [427, 293] on input at bounding box center [479, 298] width 204 height 36
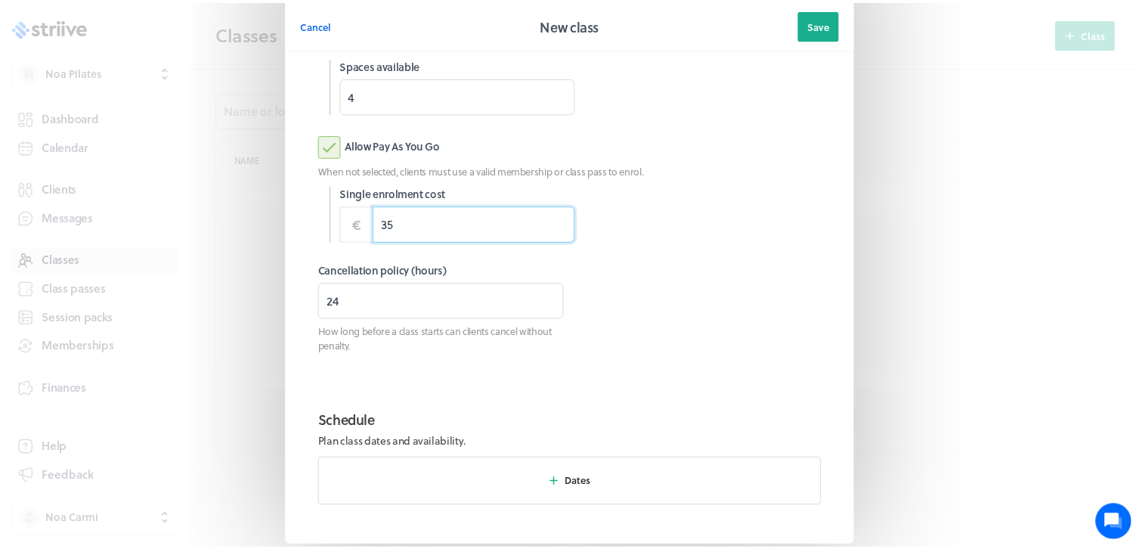
scroll to position [602, 0]
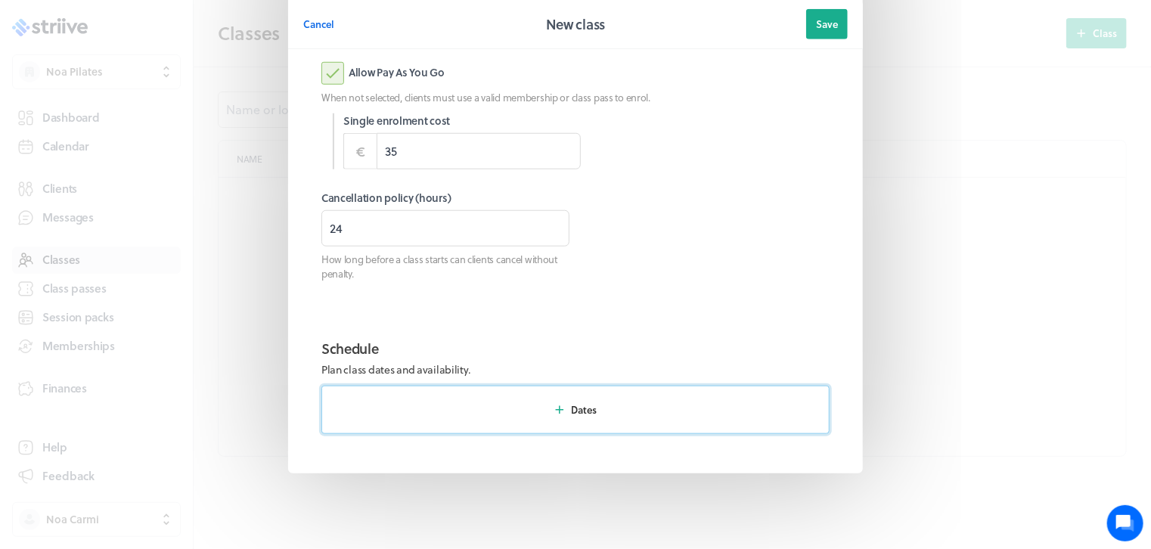
type input "35.00"
click at [571, 403] on span "Dates" at bounding box center [584, 410] width 26 height 14
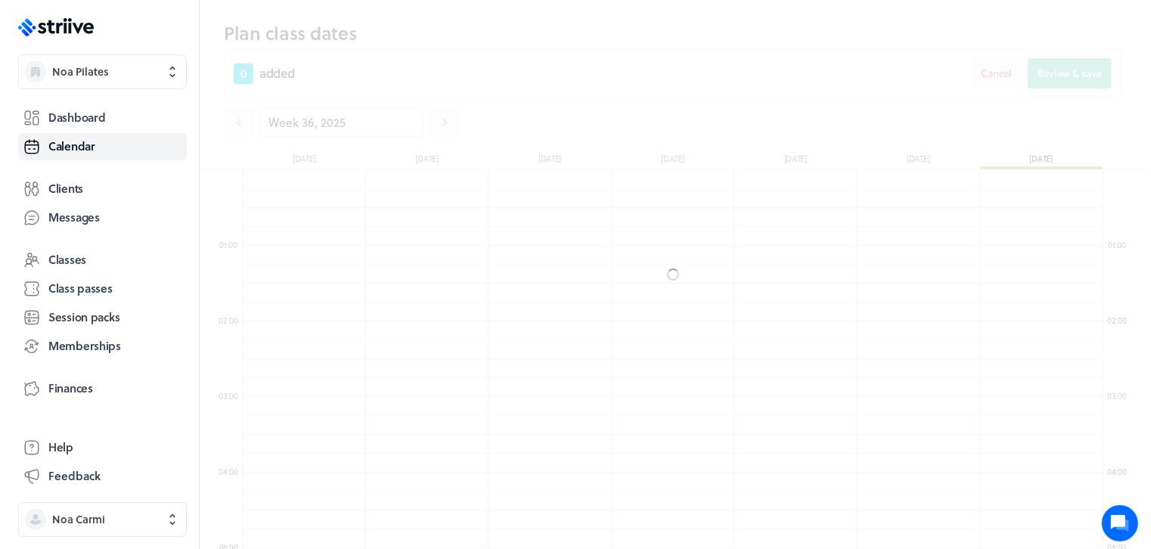
scroll to position [1815, 860]
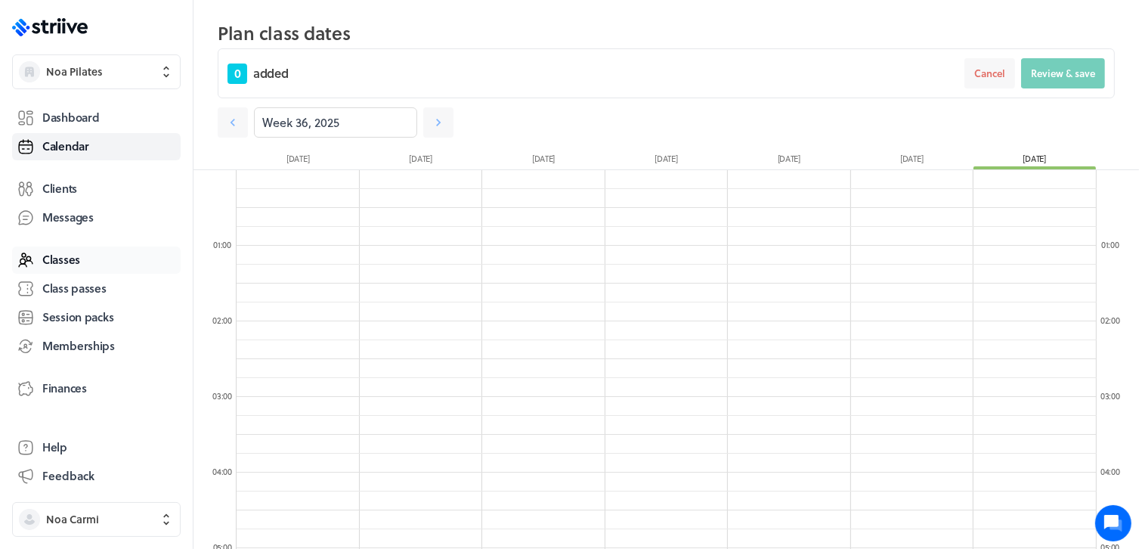
click at [82, 254] on link "Classes" at bounding box center [96, 259] width 169 height 27
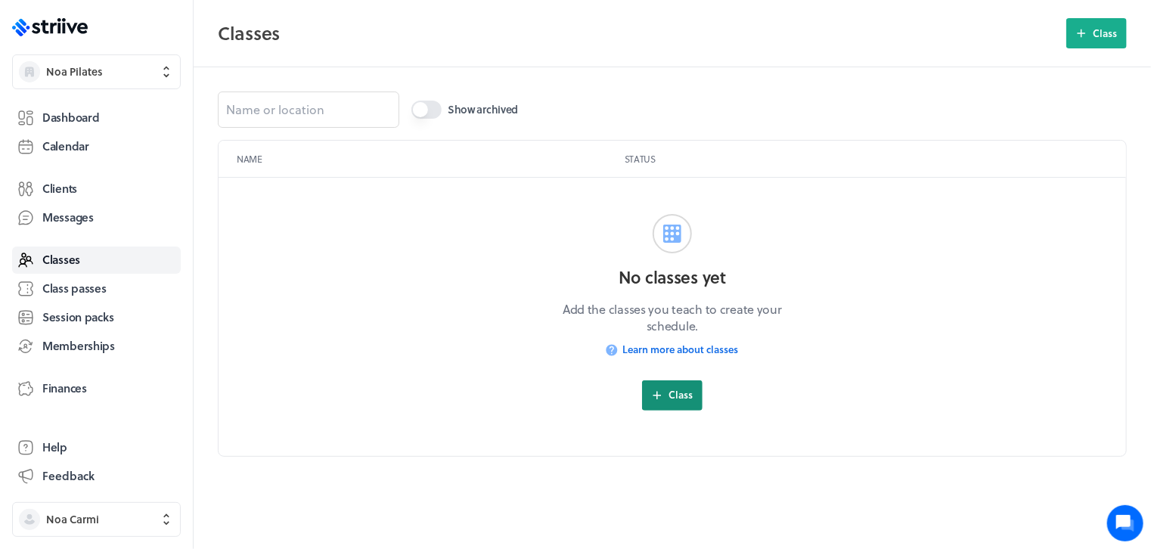
click at [667, 386] on button "Class" at bounding box center [672, 395] width 60 height 30
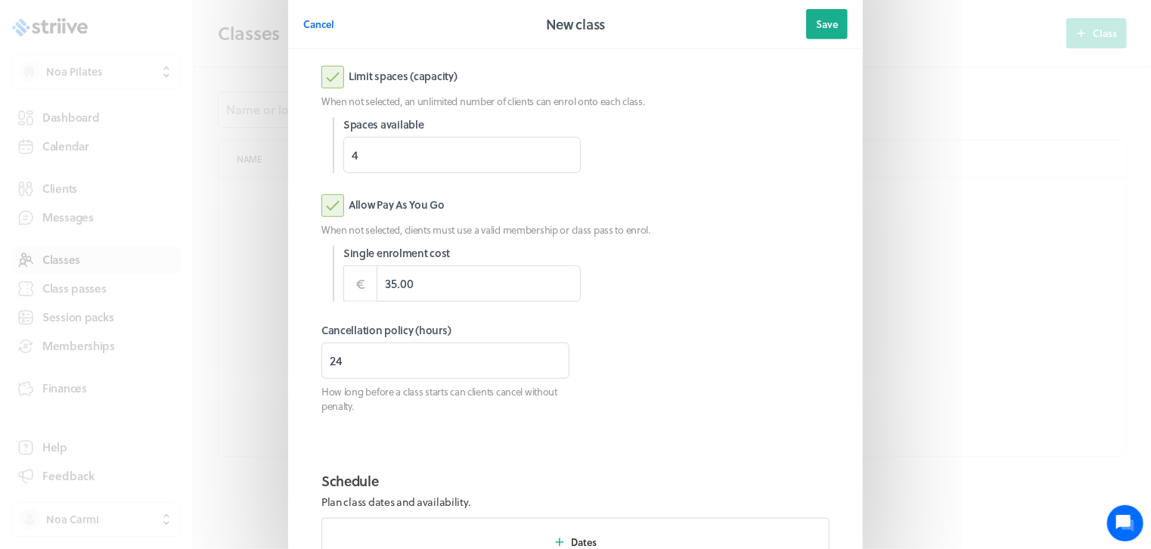
scroll to position [299, 0]
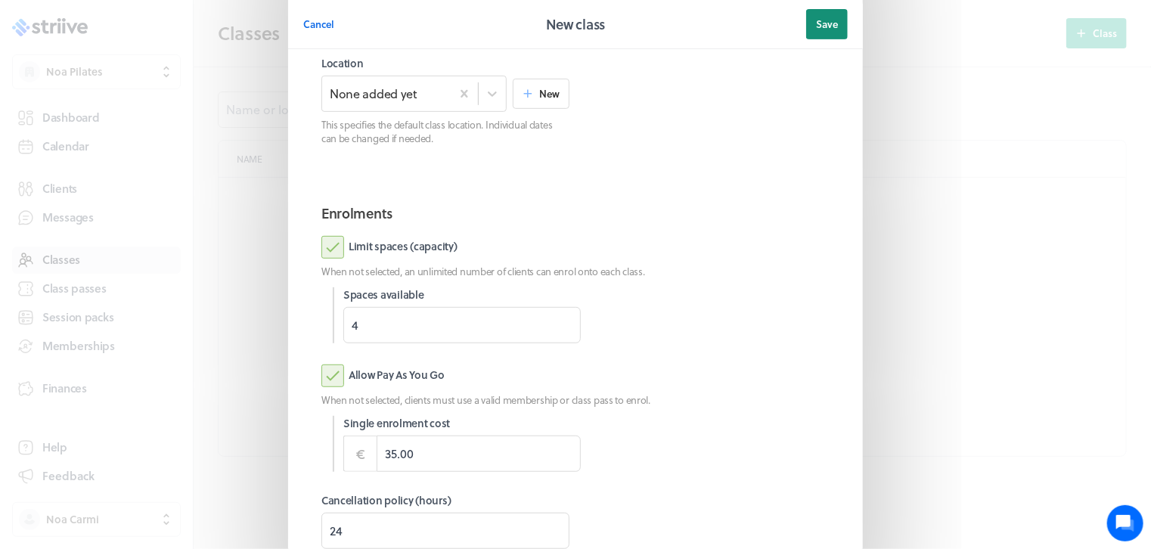
click at [826, 31] on span "Save" at bounding box center [827, 24] width 22 height 14
